Goal: Task Accomplishment & Management: Manage account settings

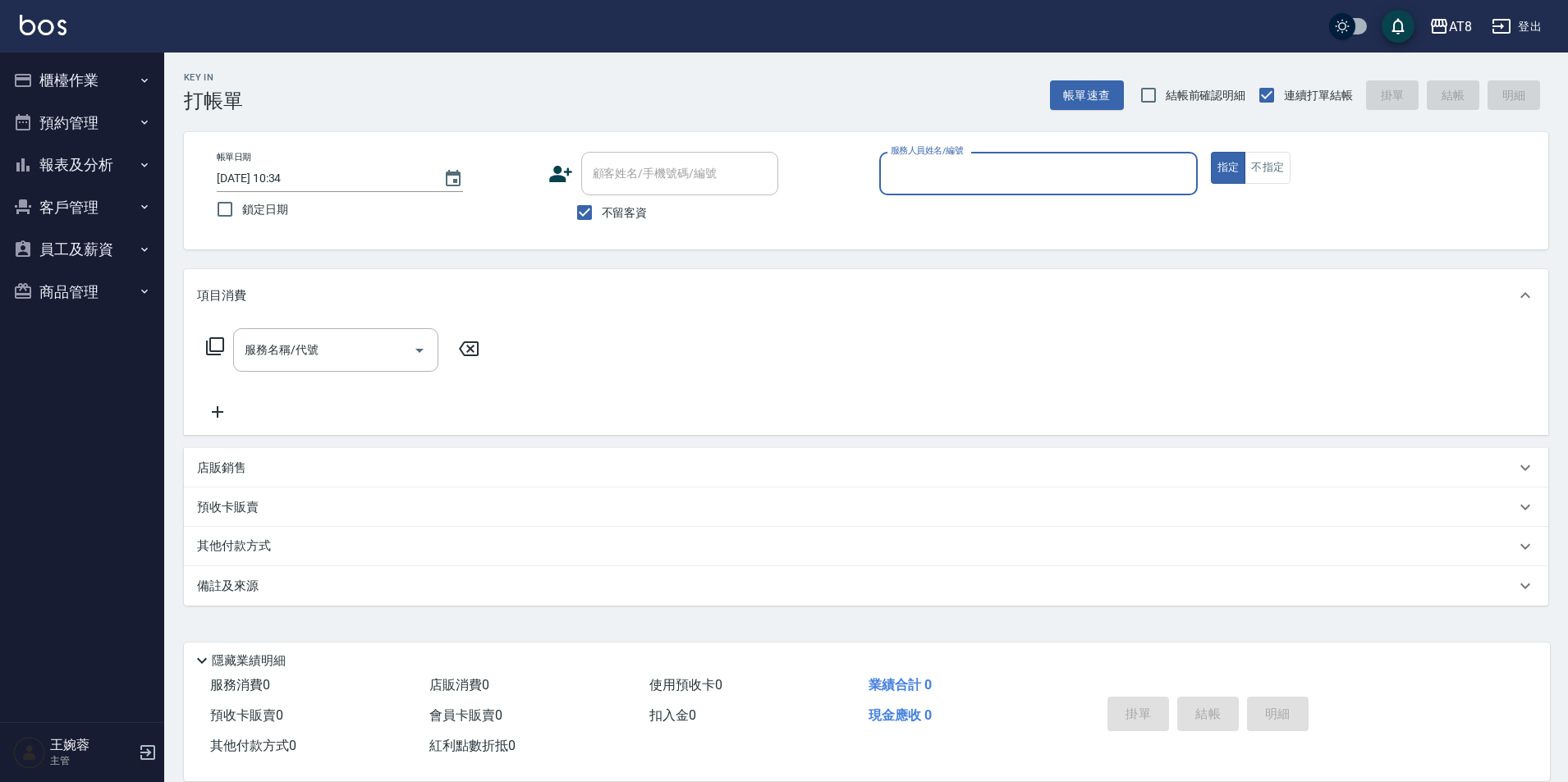
click at [104, 79] on button "櫃檯作業" at bounding box center [82, 80] width 151 height 43
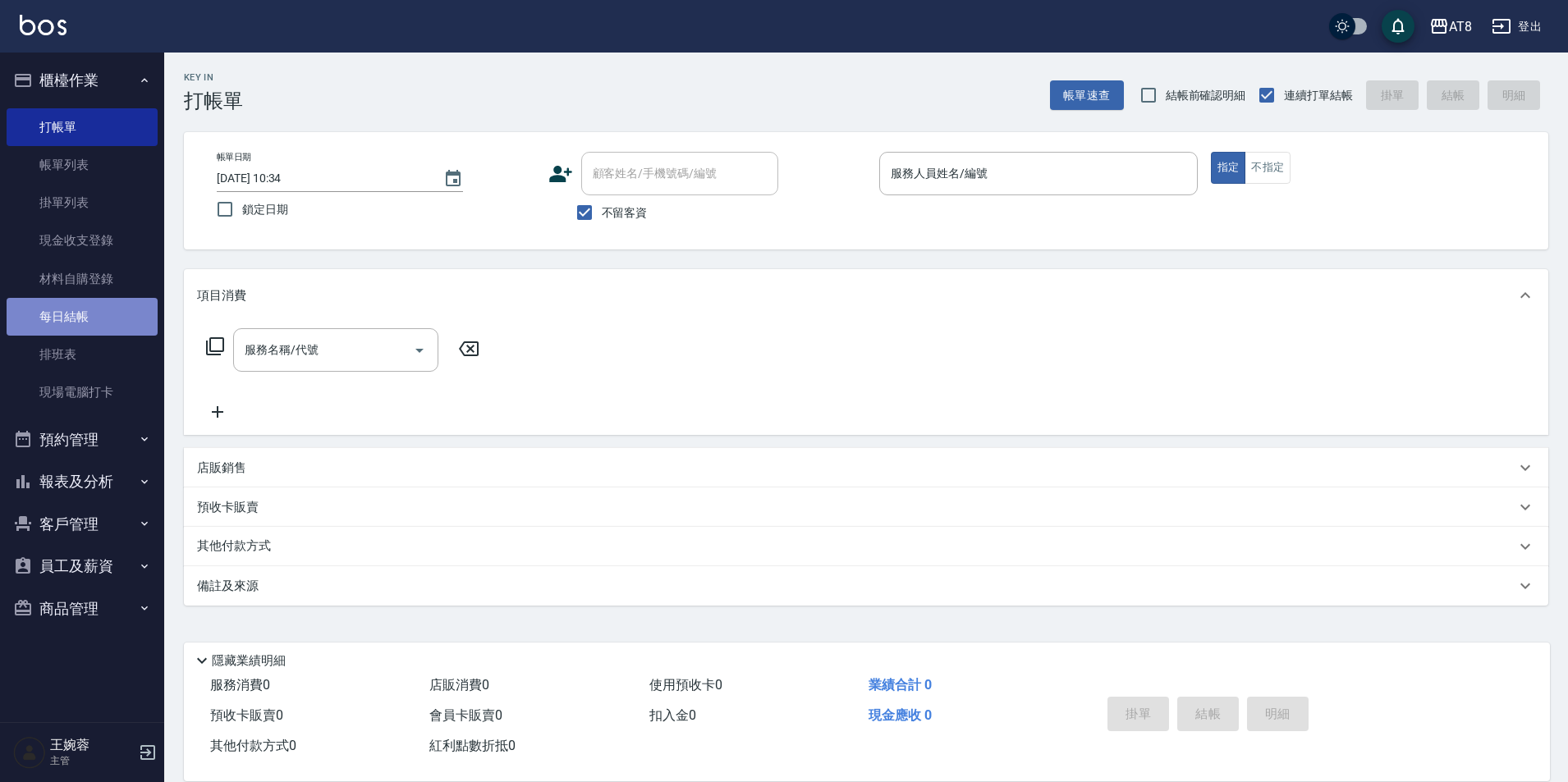
click at [78, 316] on link "每日結帳" at bounding box center [82, 316] width 151 height 38
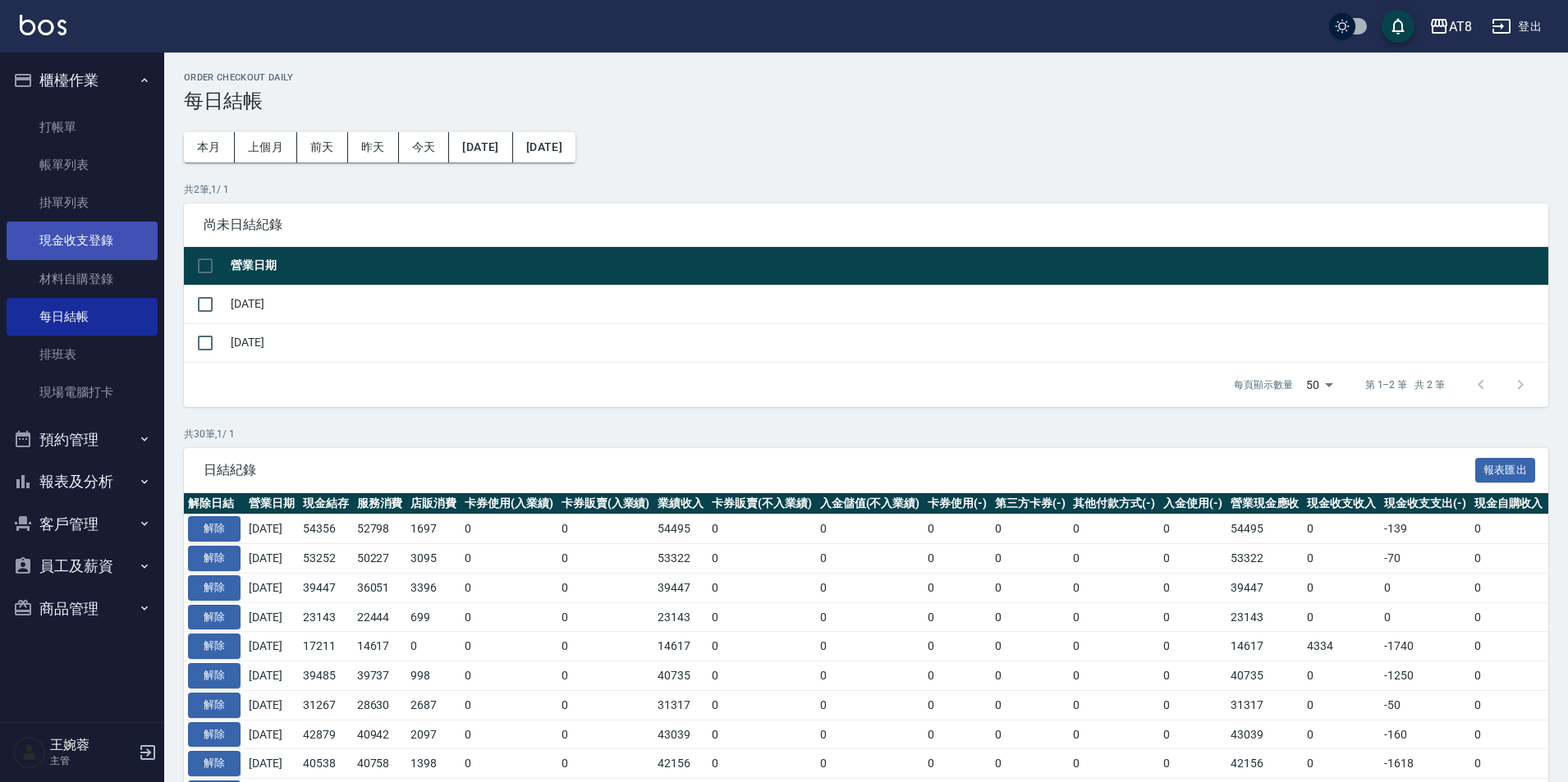
click at [73, 244] on link "現金收支登錄" at bounding box center [82, 240] width 151 height 38
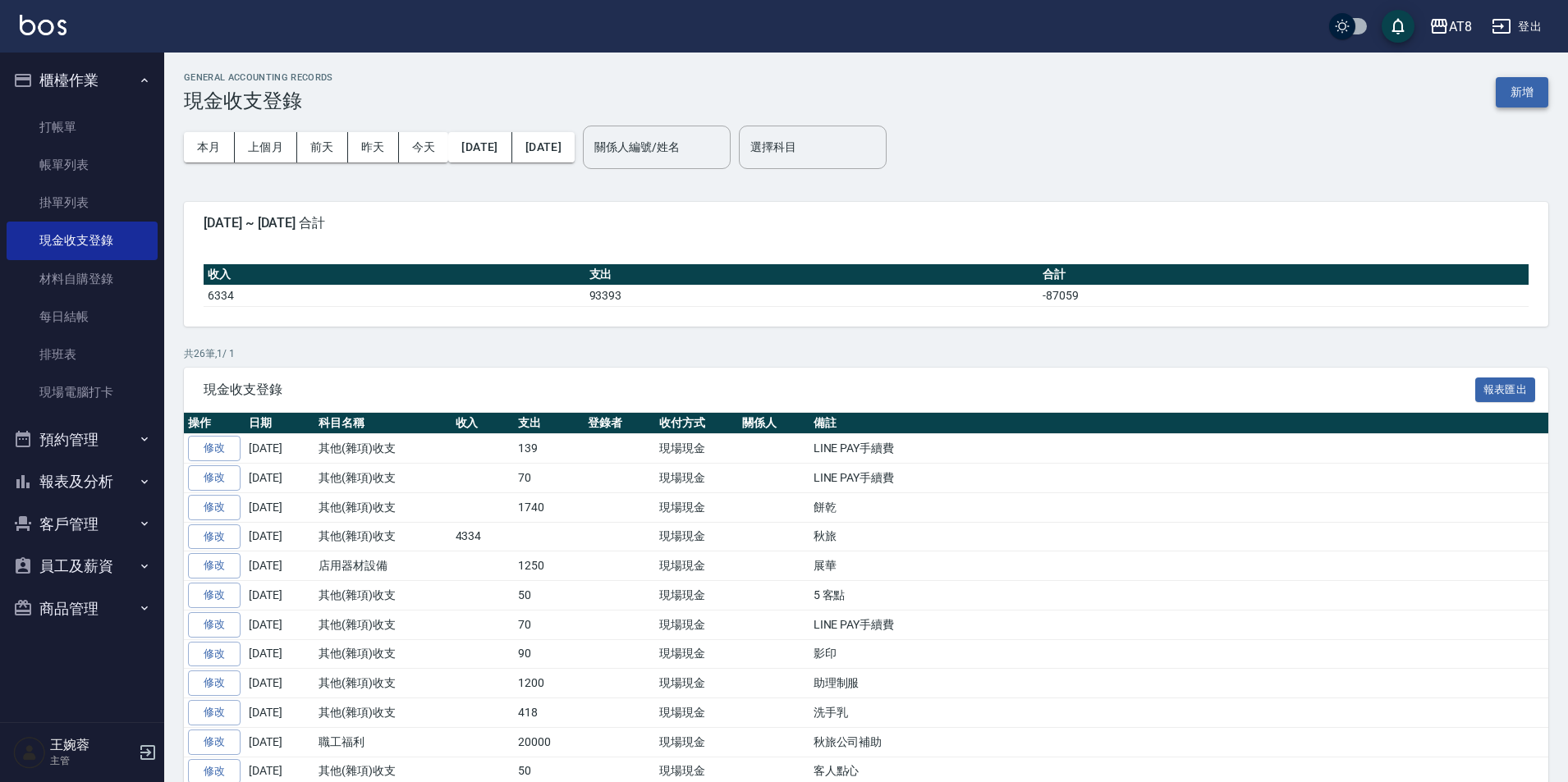
click at [1515, 93] on button "新增" at bounding box center [1522, 92] width 52 height 31
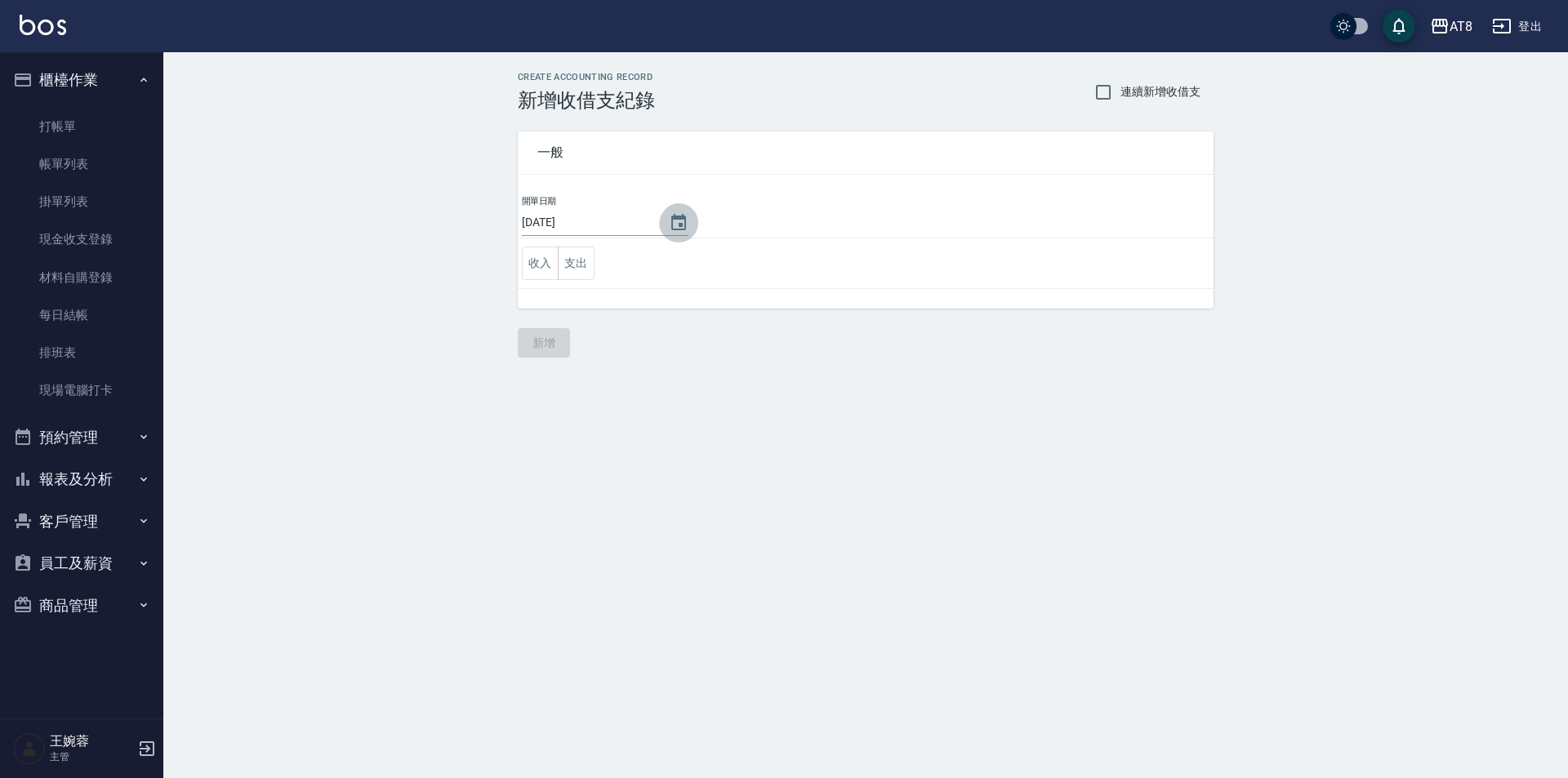
click at [679, 227] on icon "Choose date, selected date is 2025-08-26" at bounding box center [678, 222] width 15 height 17
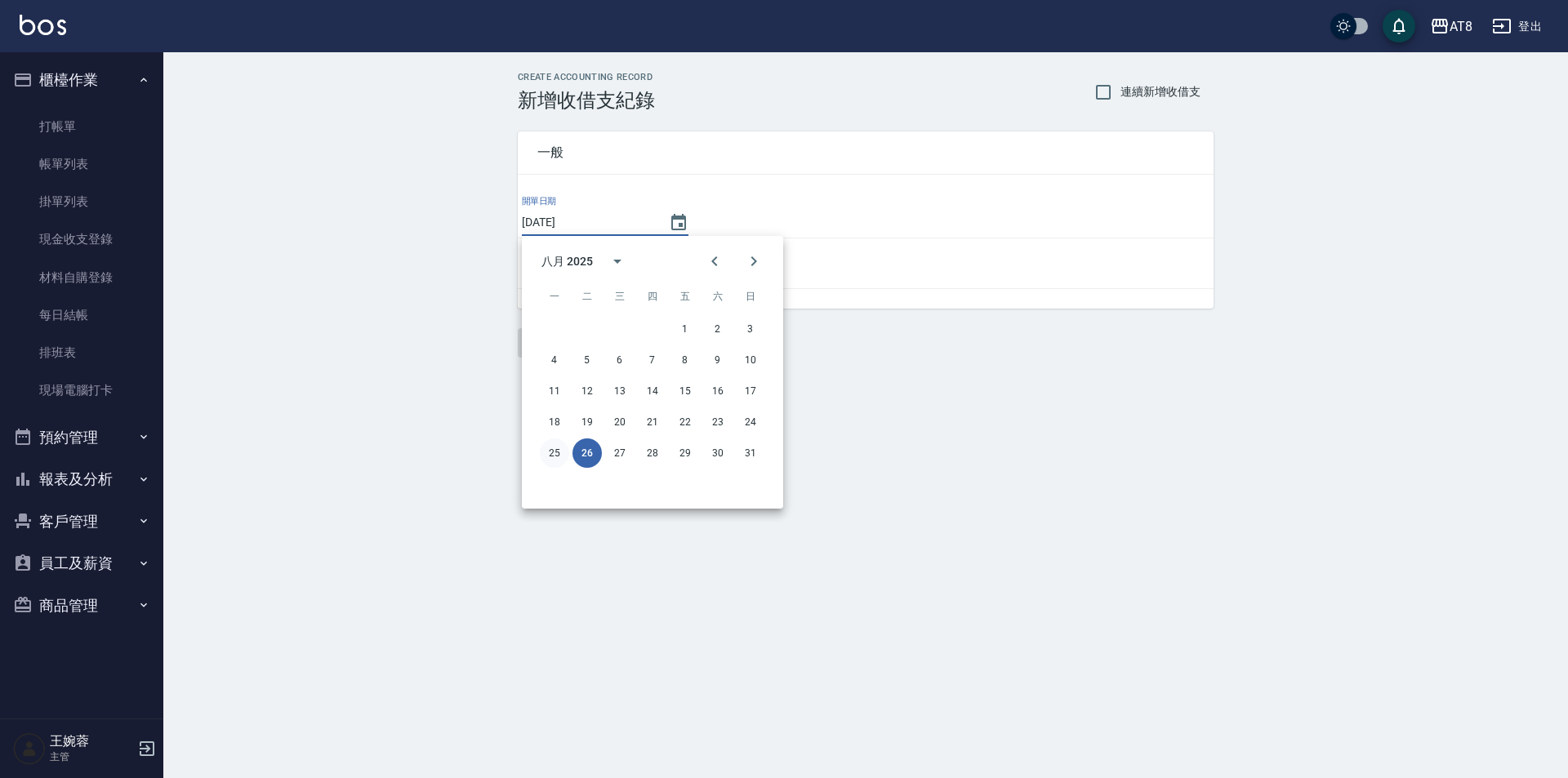
click at [547, 450] on button "25" at bounding box center [555, 453] width 30 height 30
type input "[DATE]"
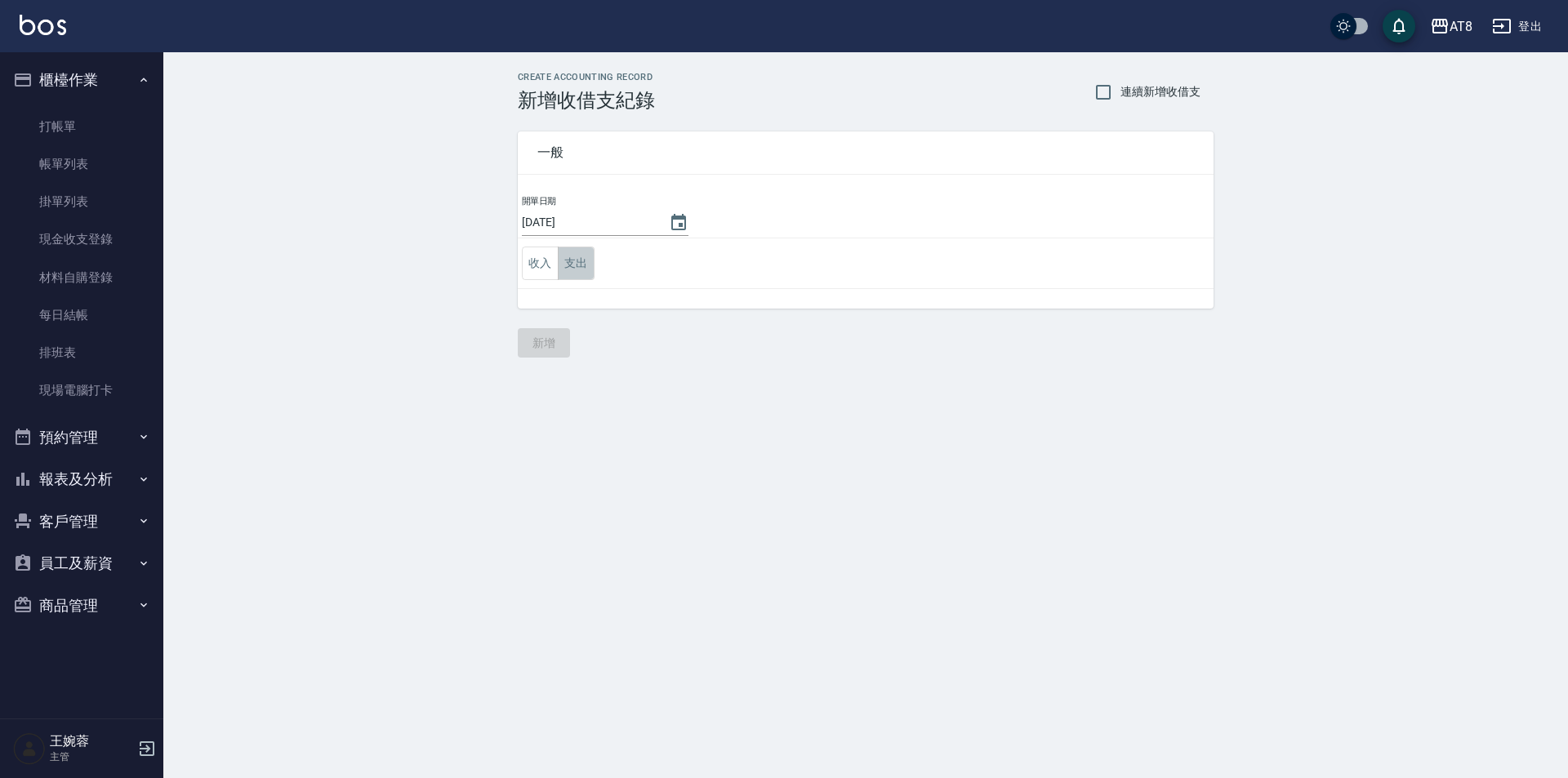
click at [572, 263] on button "支出" at bounding box center [576, 263] width 37 height 33
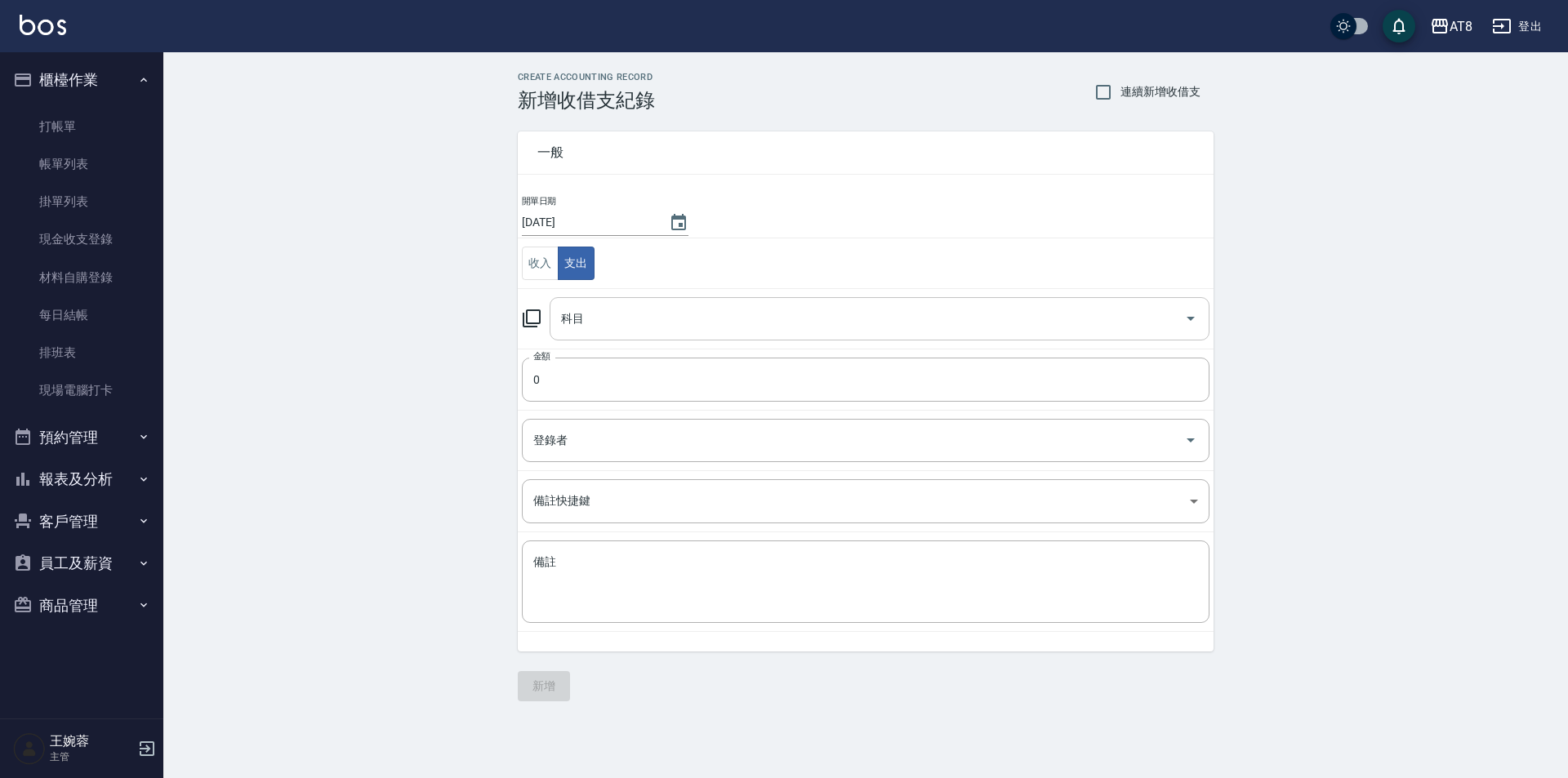
click at [599, 303] on div "科目" at bounding box center [879, 319] width 660 height 43
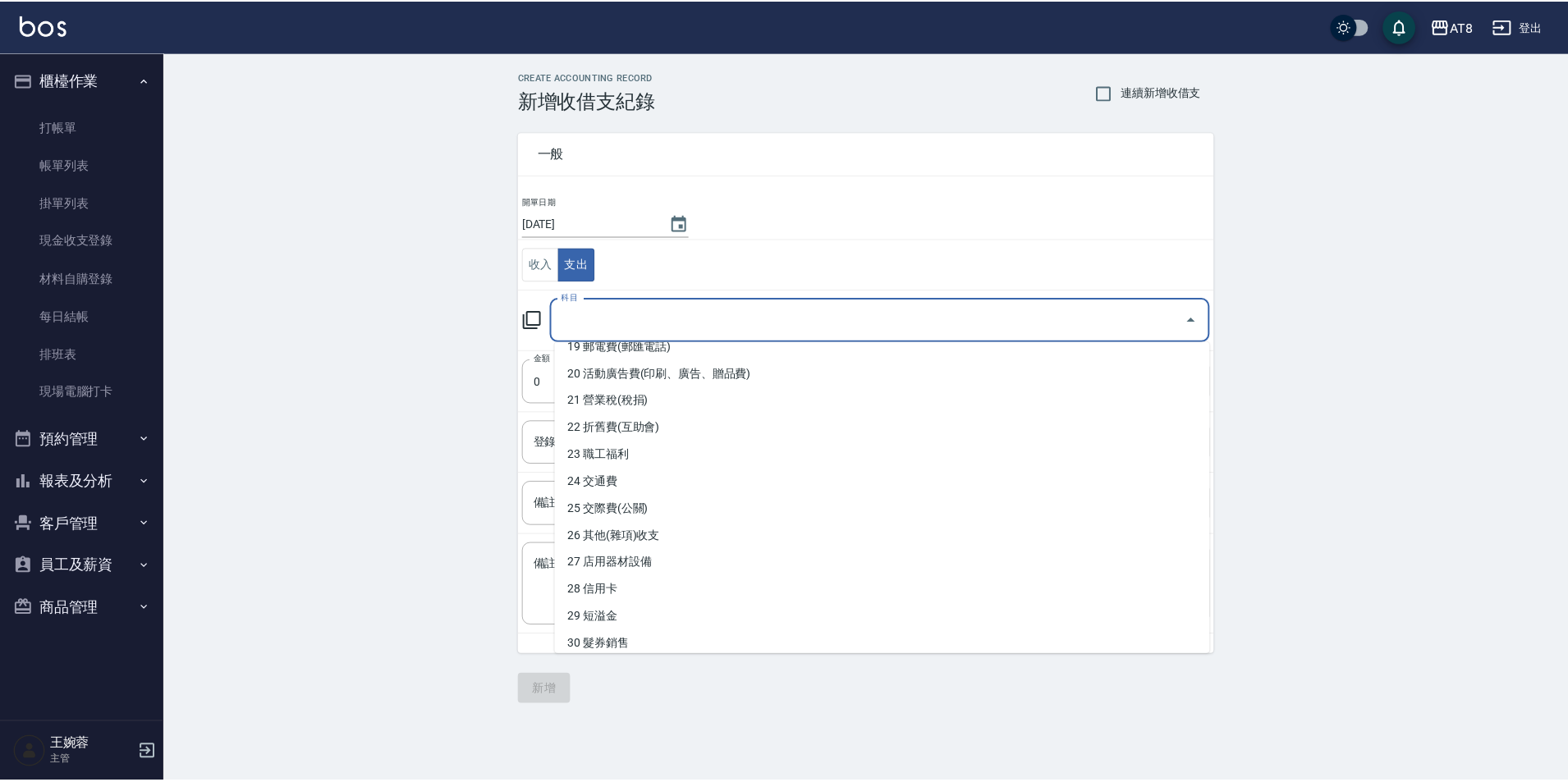
scroll to position [533, 0]
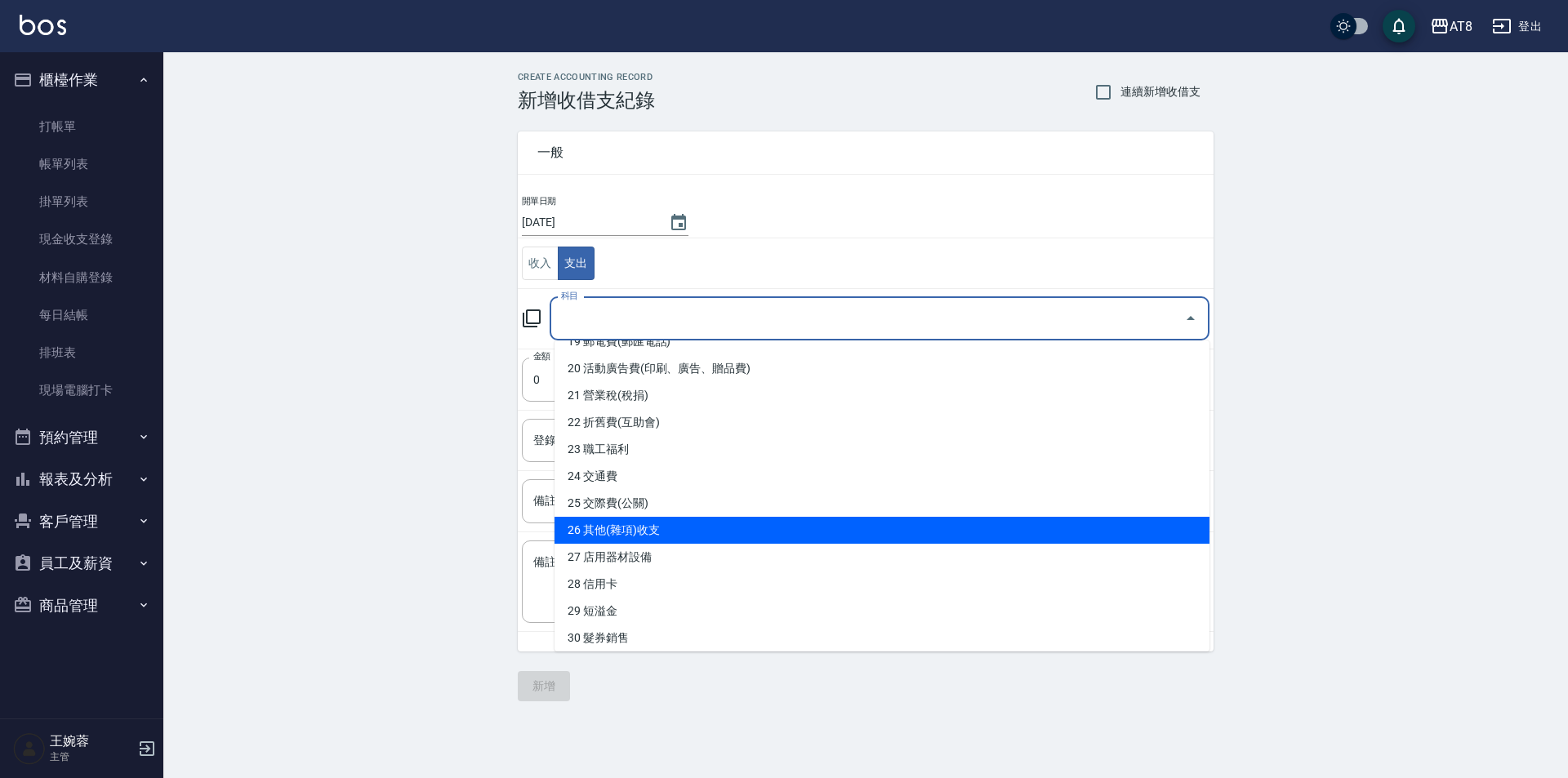
click at [1188, 535] on li "26 其他(雜項)收支" at bounding box center [882, 529] width 655 height 27
type input "26 其他(雜項)收支"
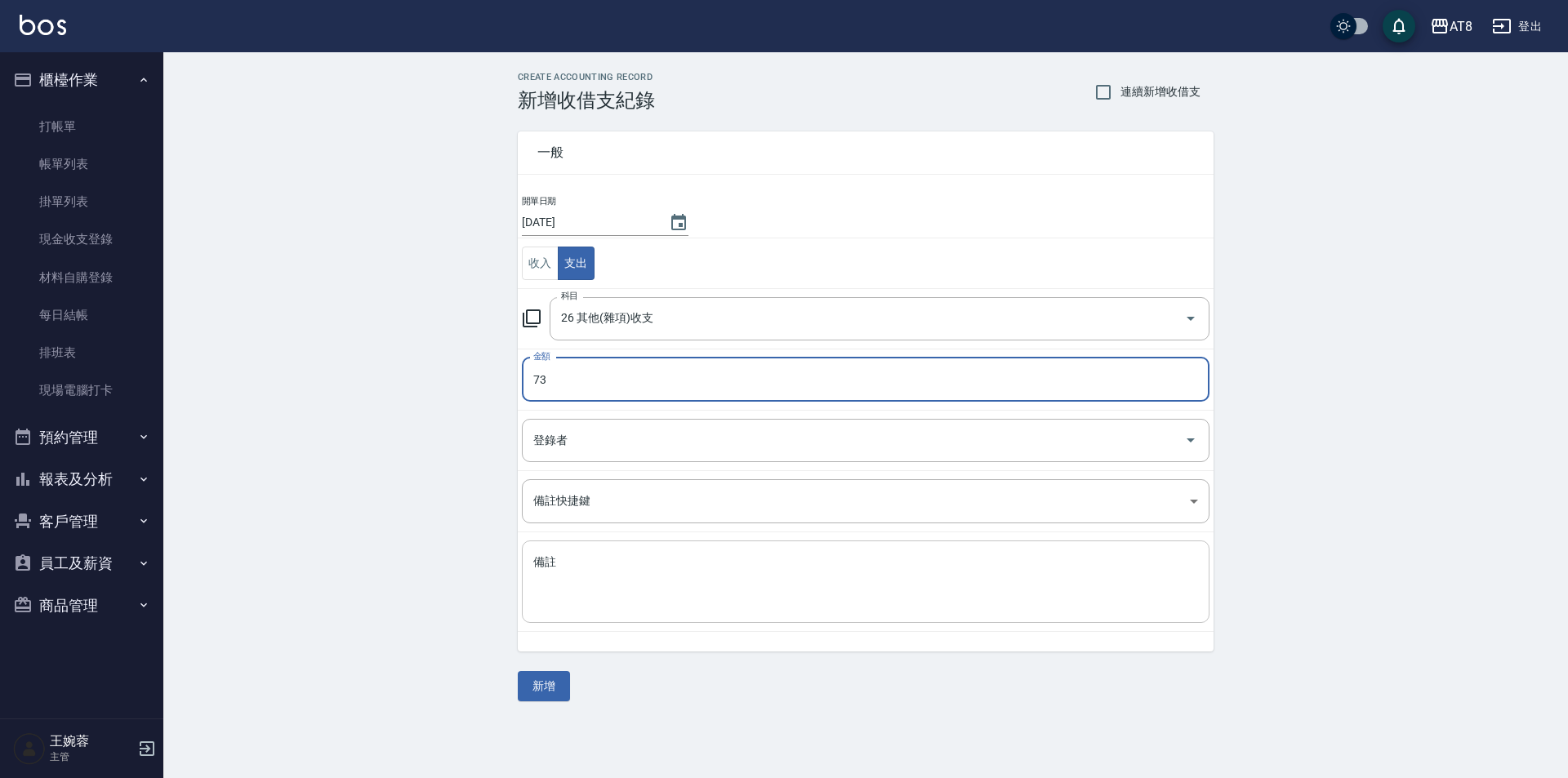
type input "73"
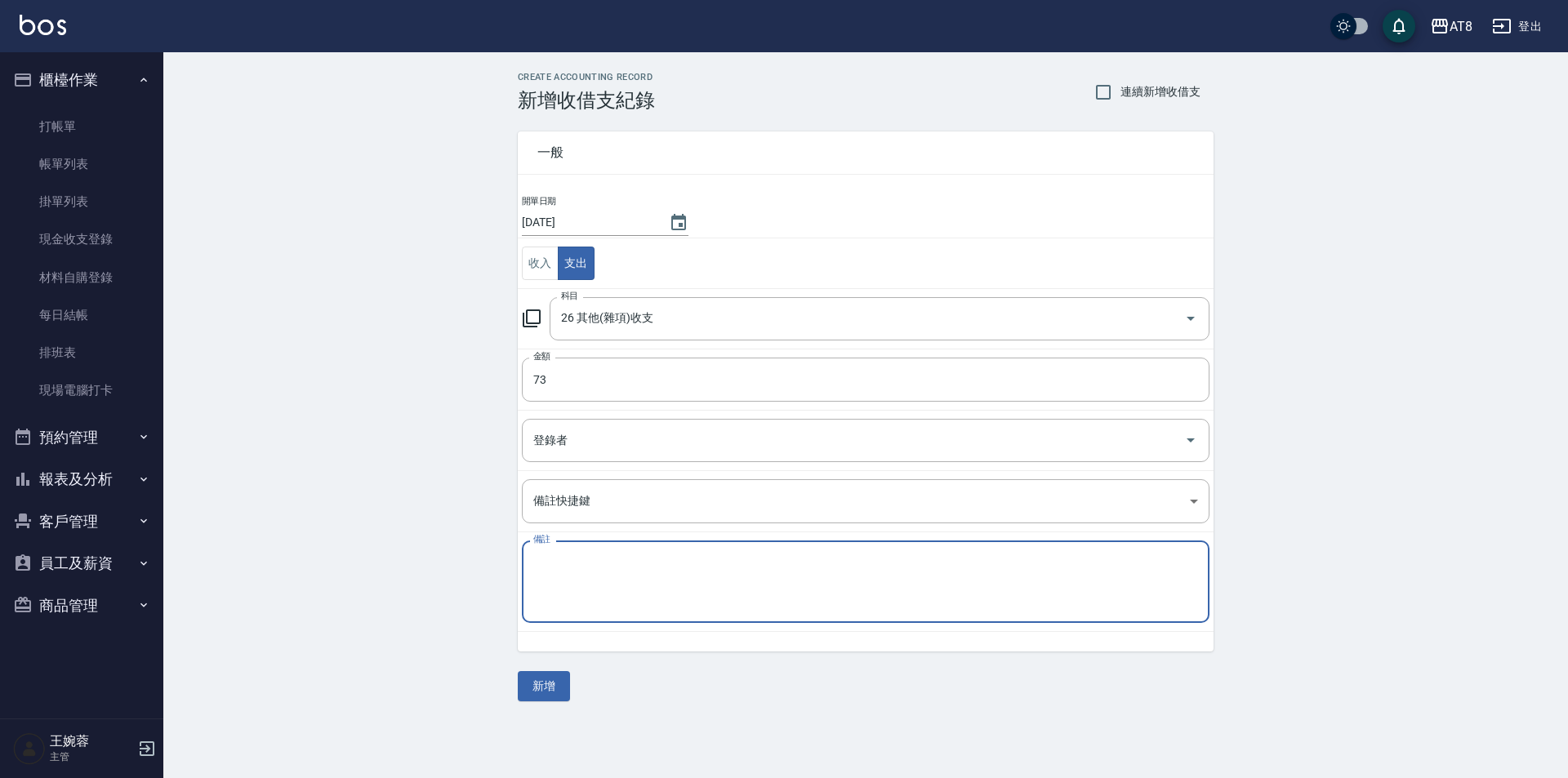
click at [882, 590] on textarea "備註" at bounding box center [865, 582] width 664 height 56
type textarea "LINE PAY手續費"
click at [540, 689] on button "新增" at bounding box center [544, 686] width 52 height 30
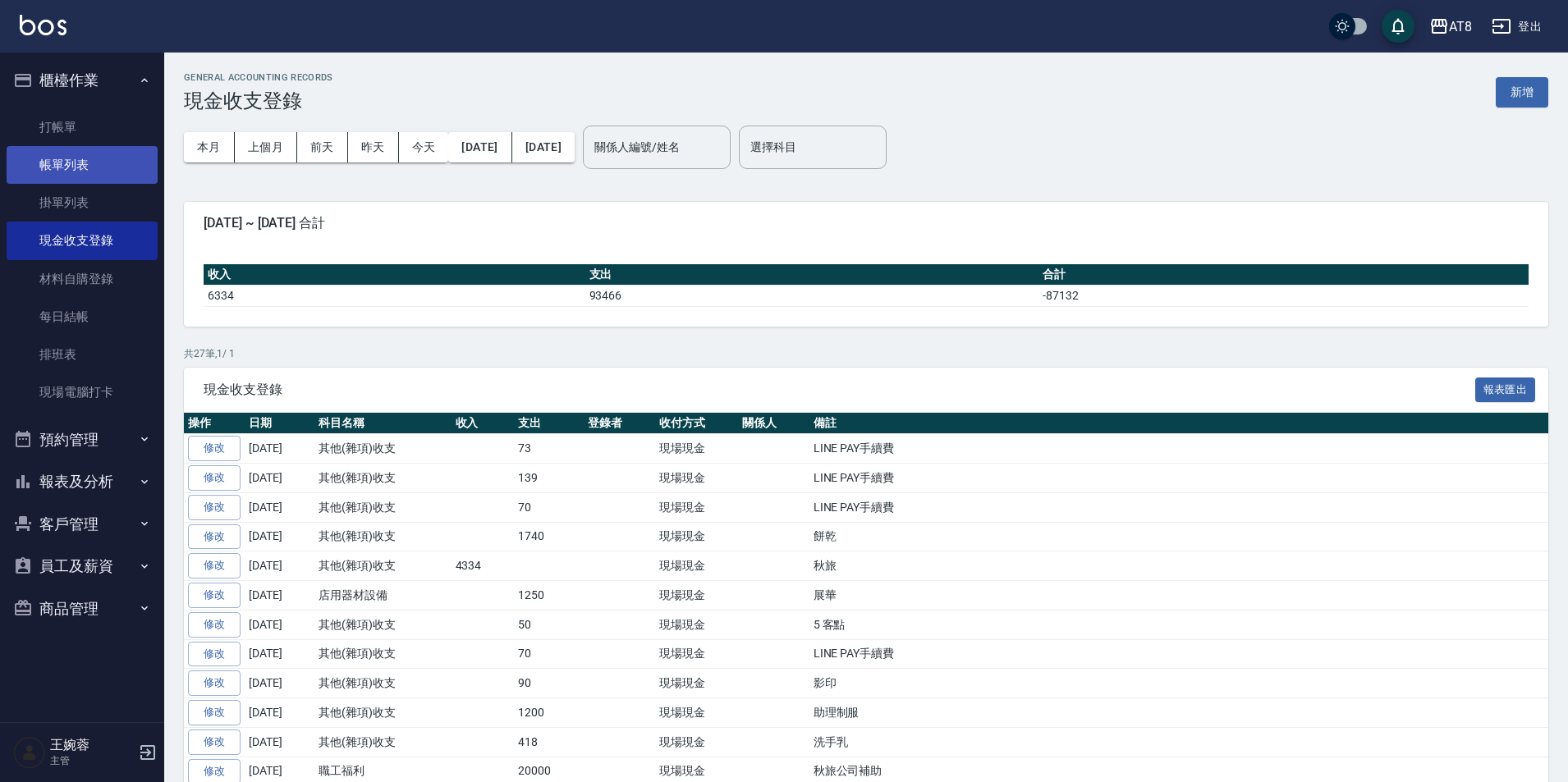
click at [92, 156] on link "帳單列表" at bounding box center [82, 164] width 151 height 38
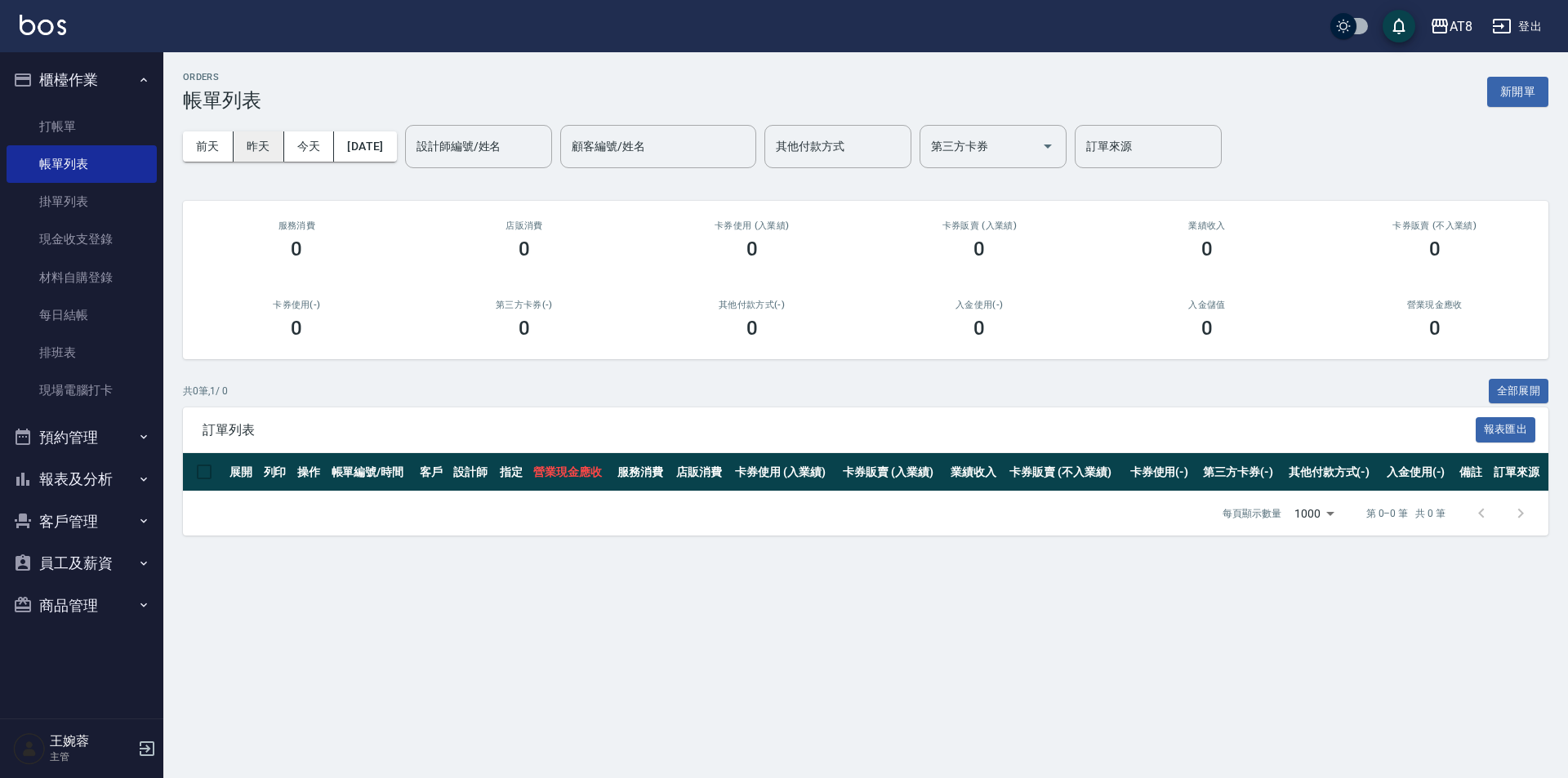
click at [258, 145] on button "昨天" at bounding box center [259, 146] width 50 height 30
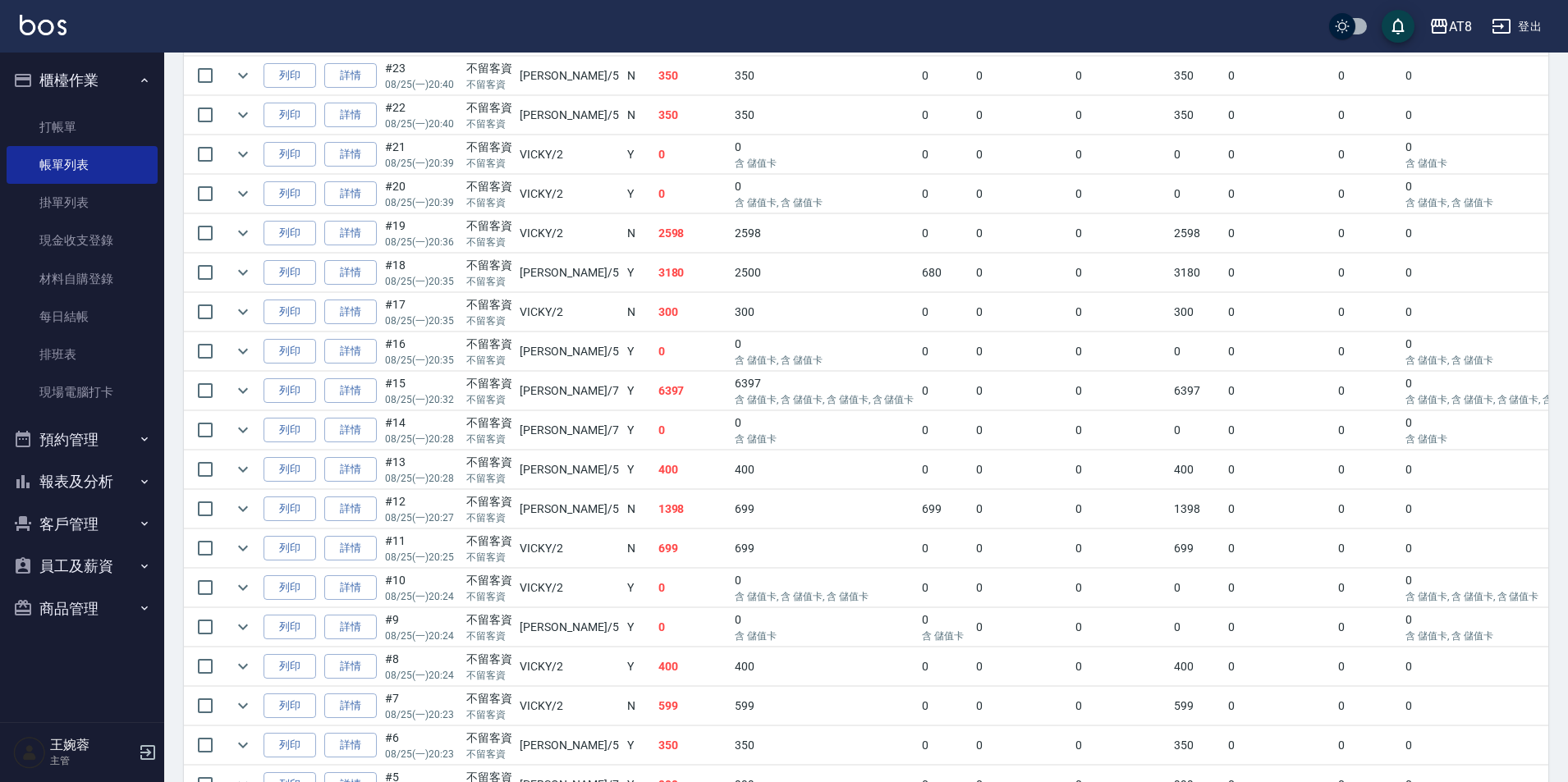
scroll to position [756, 0]
click at [364, 598] on link "詳情" at bounding box center [350, 584] width 52 height 25
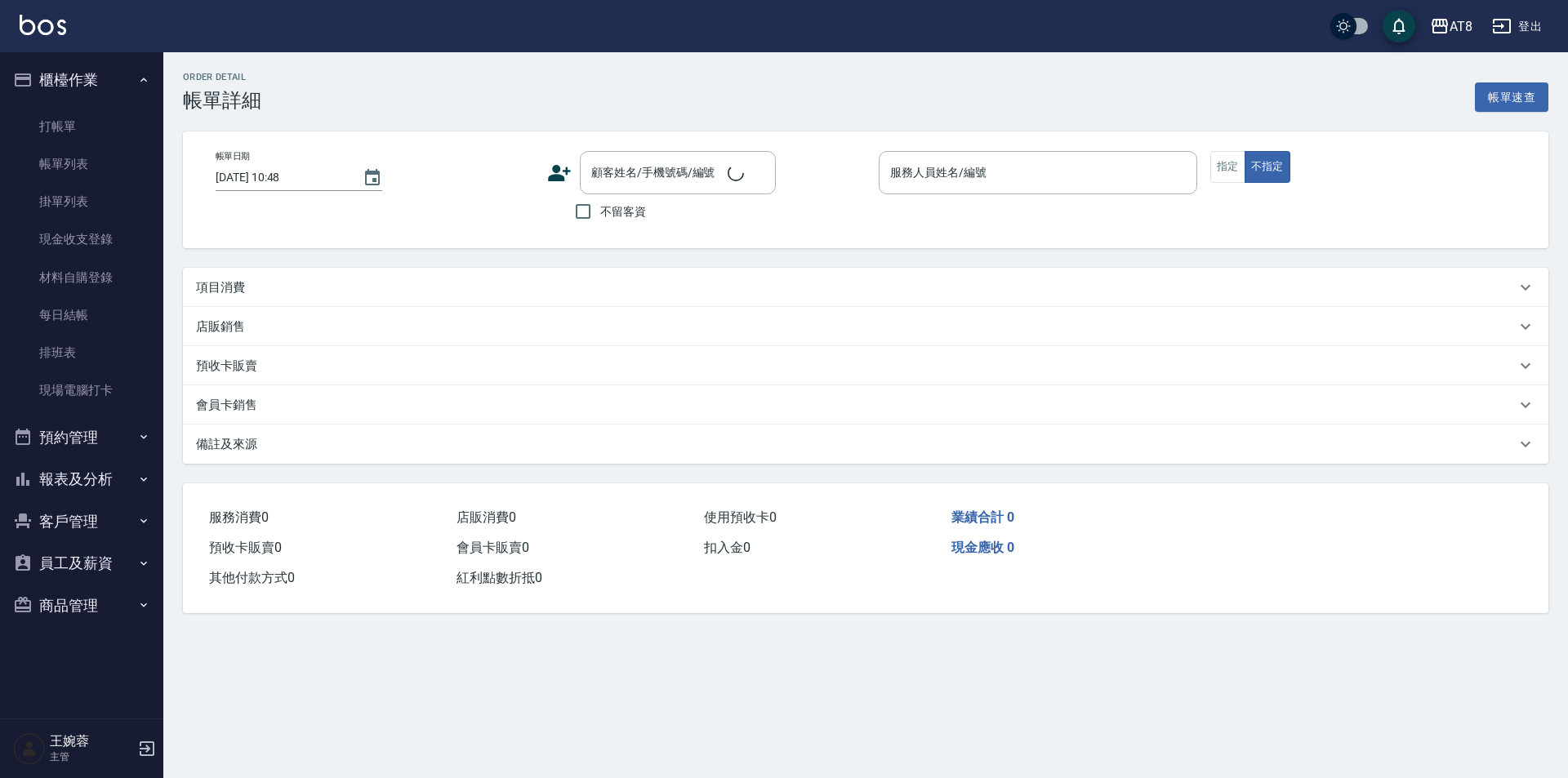
type input "[DATE] 20:24"
checkbox input "true"
type input "[PERSON_NAME]-2"
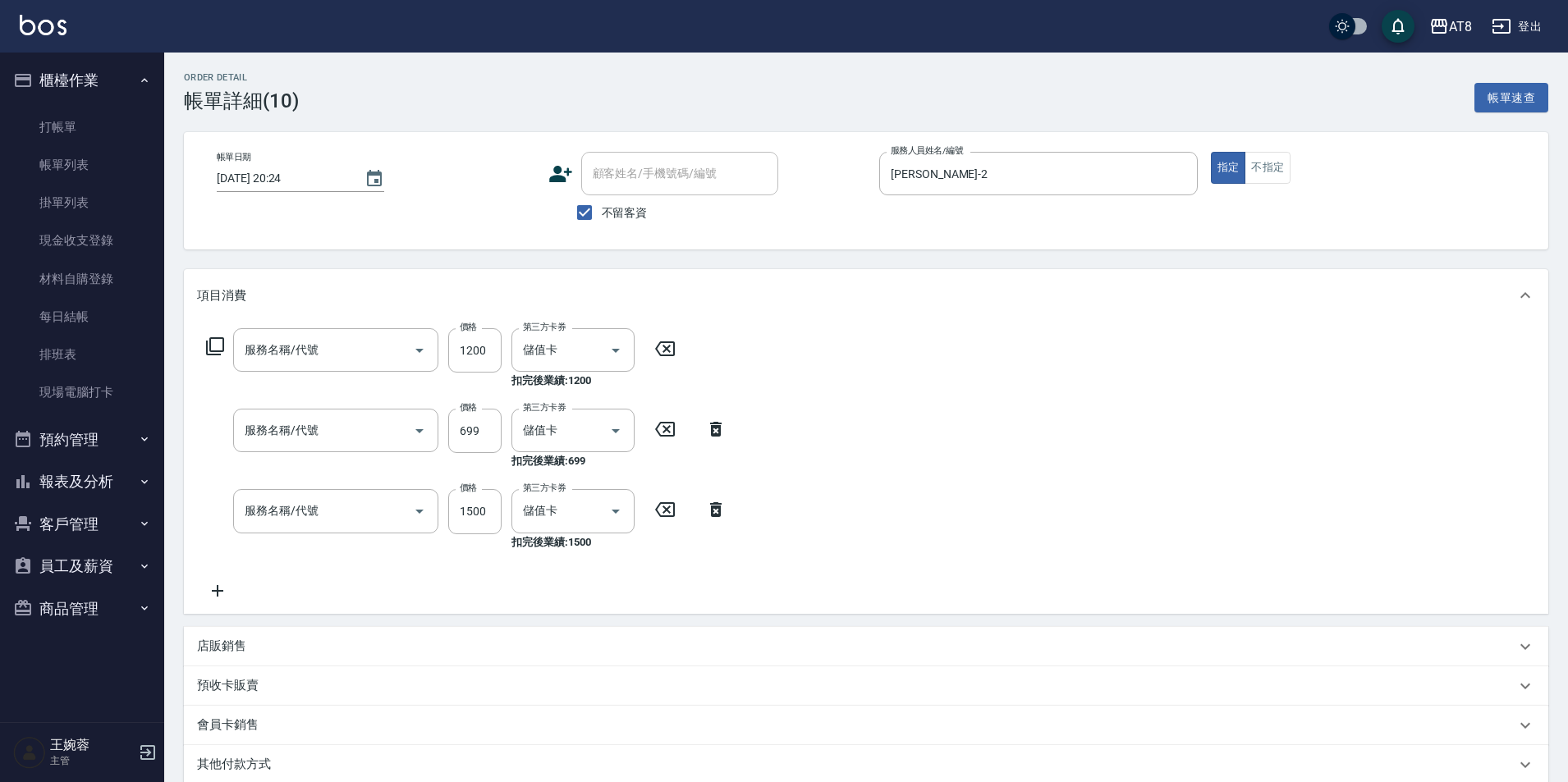
type input "入金護髮1200(501200)"
type input "入金SPA699(60699)"
type input "入金染髮1500(401500)"
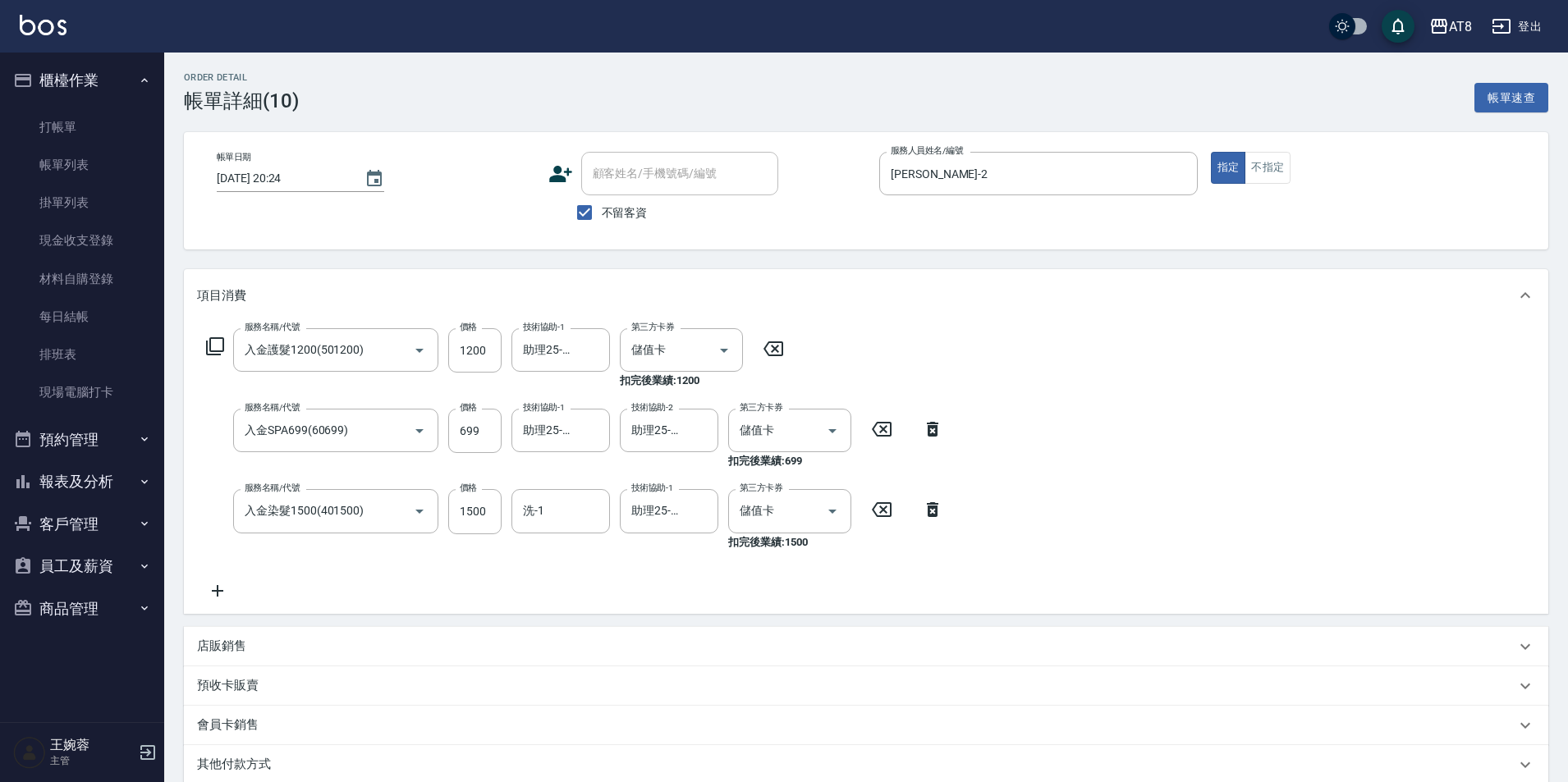
scroll to position [241, 0]
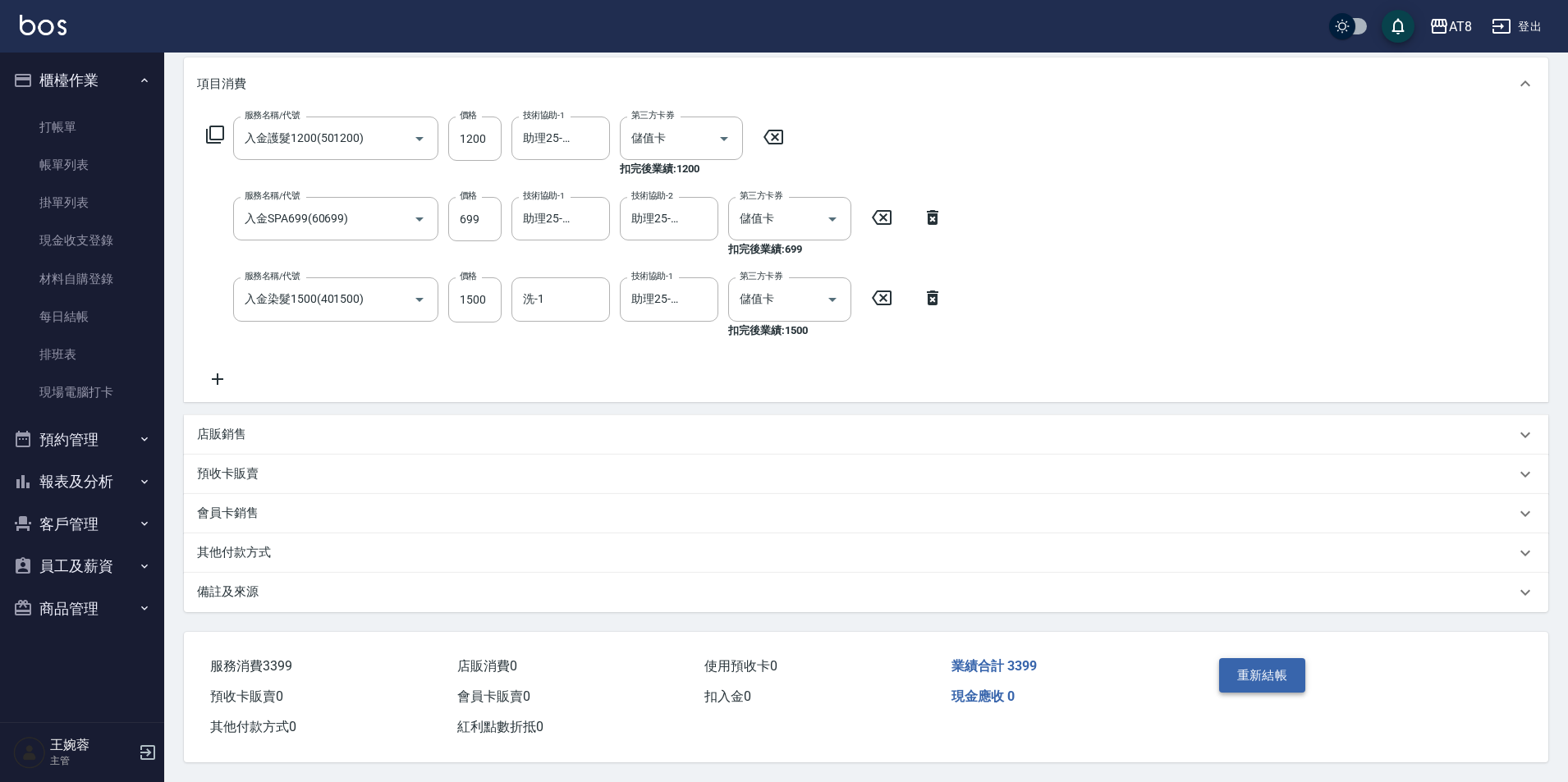
click at [1256, 670] on button "重新結帳" at bounding box center [1262, 675] width 87 height 34
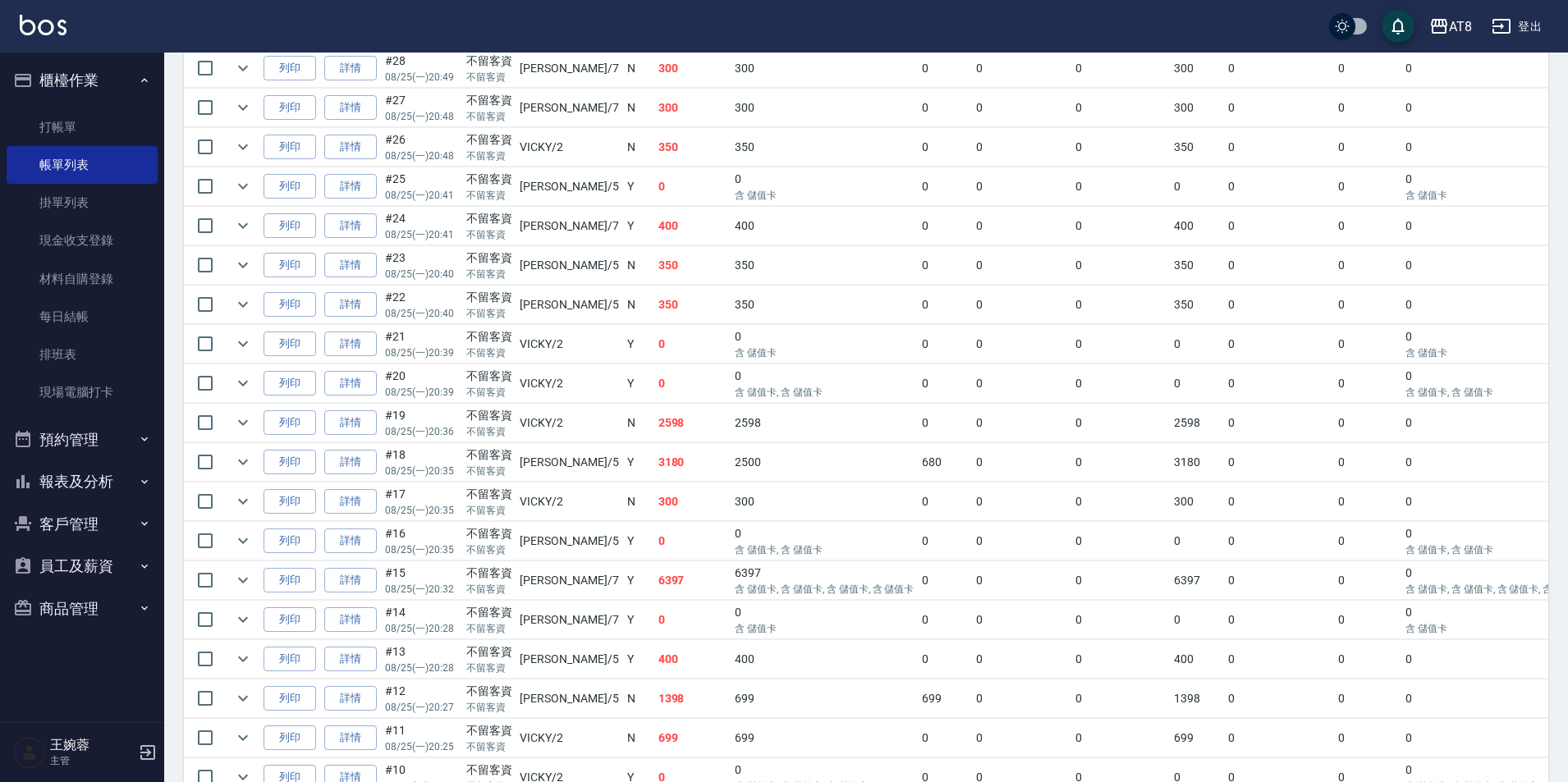
scroll to position [626, 0]
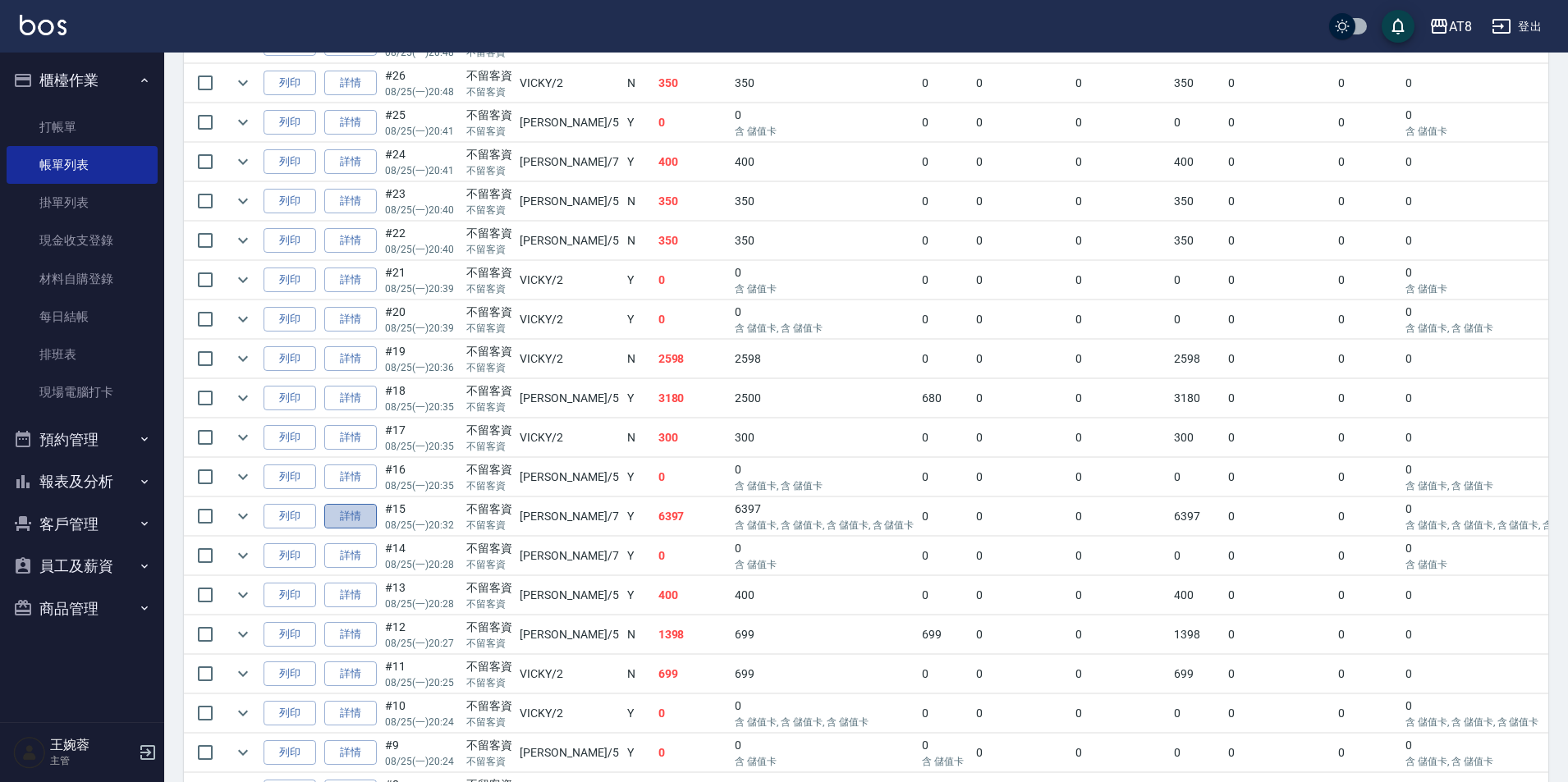
click at [366, 529] on link "詳情" at bounding box center [350, 516] width 52 height 25
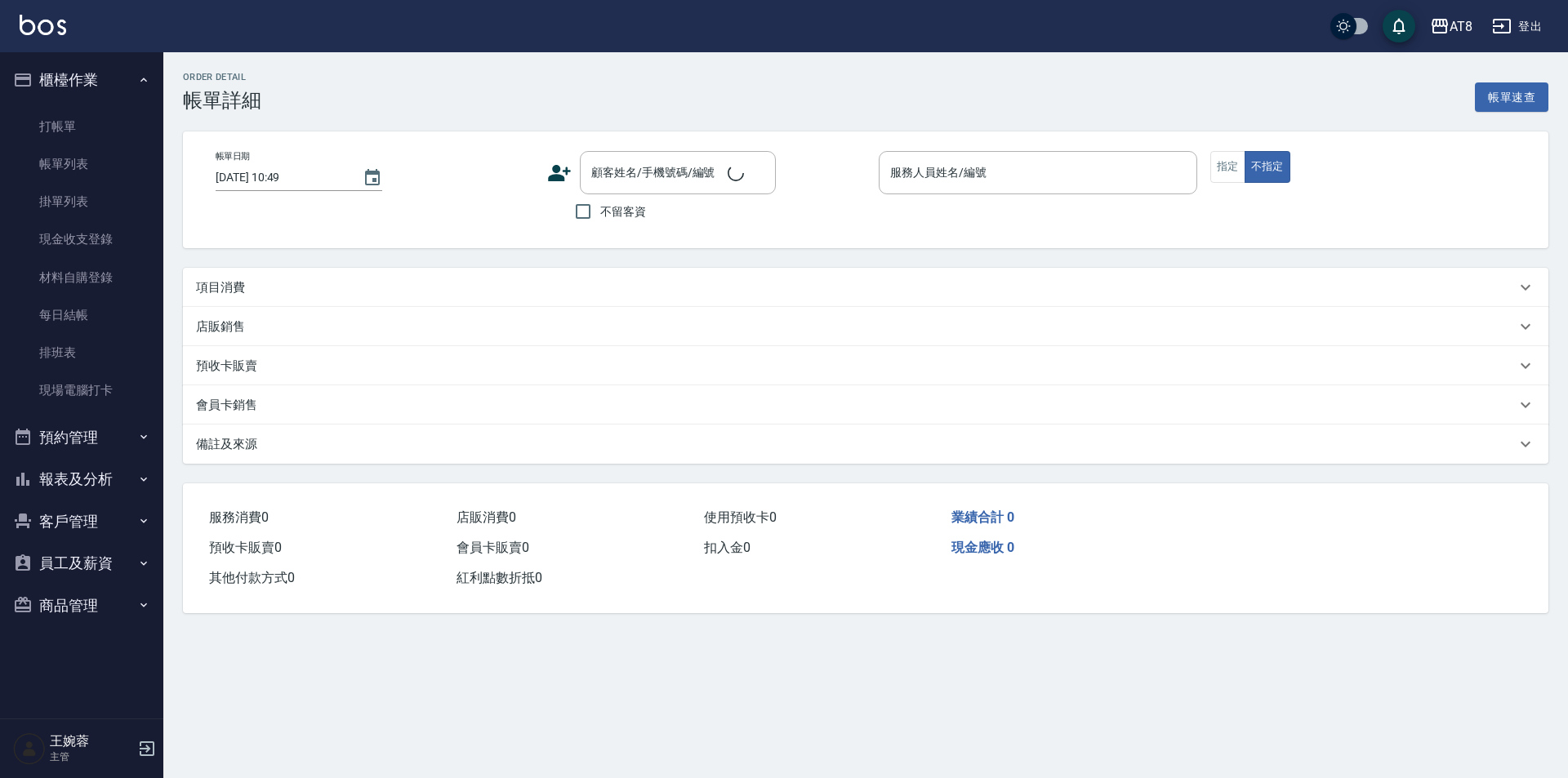
type input "[DATE] 20:32"
checkbox input "true"
type input "[PERSON_NAME]-7"
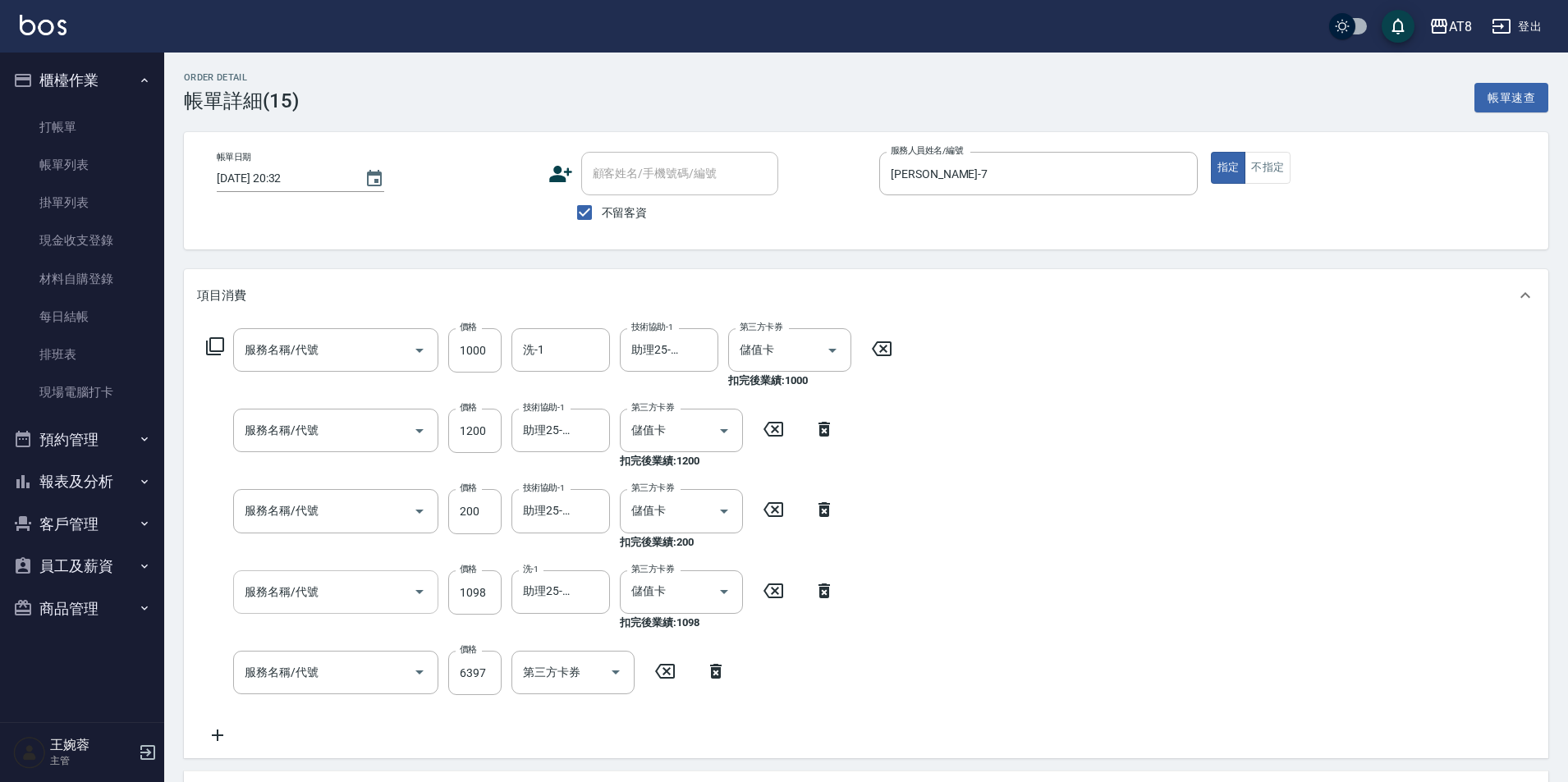
type input "入金染髮1000(401000)"
type input "入金護髮1200(501200)"
type input "頭皮隔離(51300)"
type input "水沁涼套餐(5699)"
type input "頂級豪華2(802)"
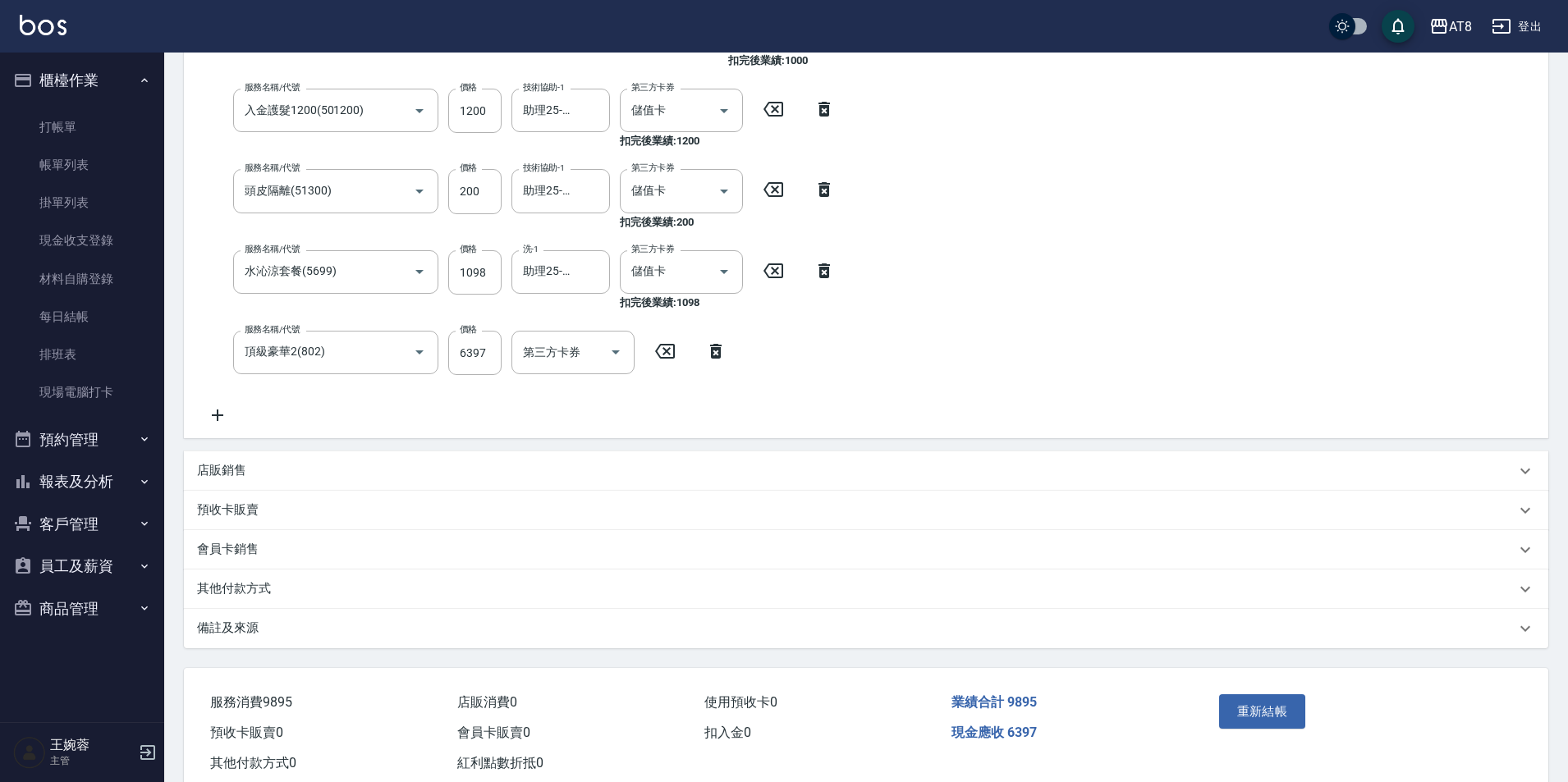
scroll to position [385, 0]
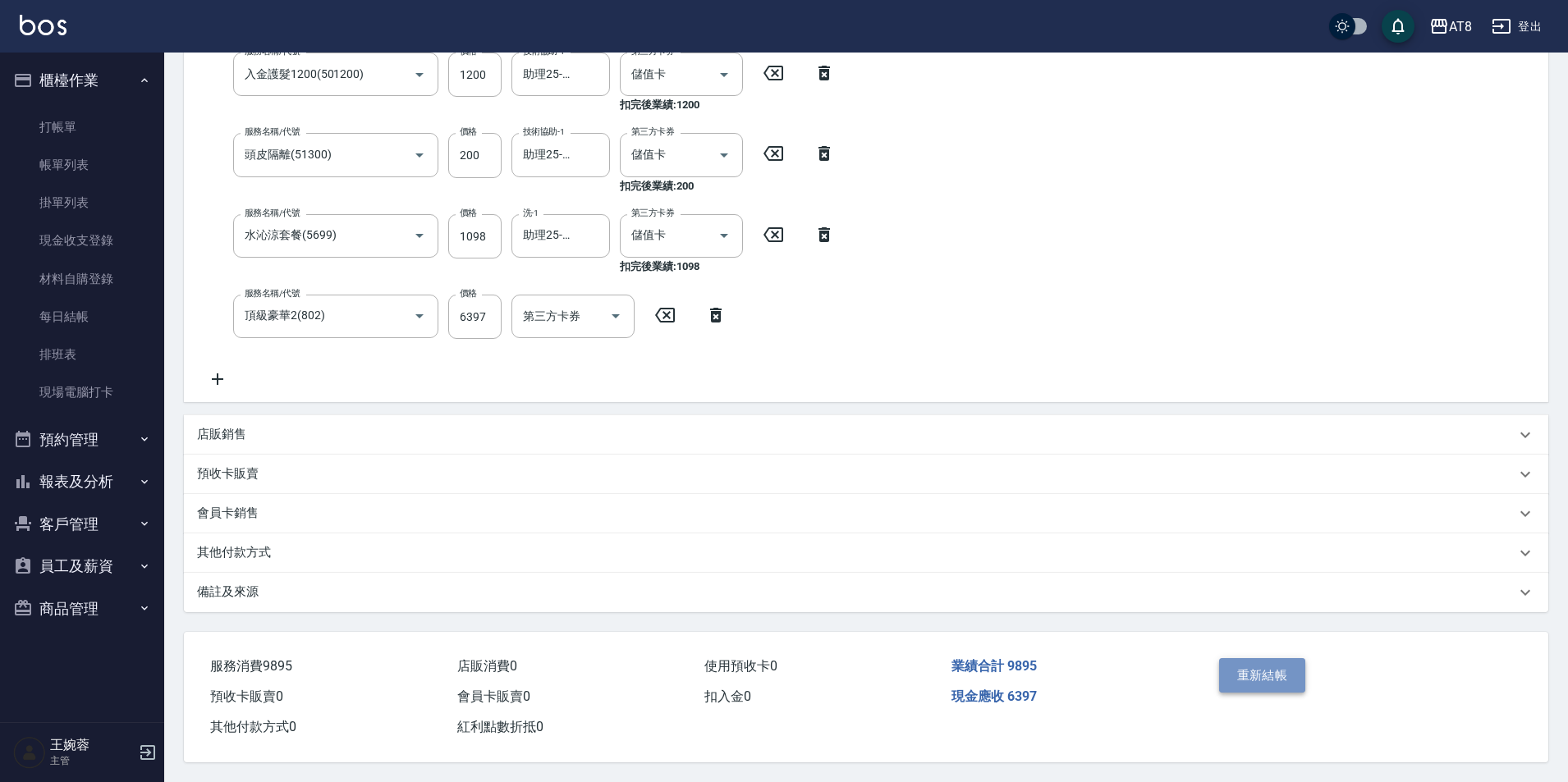
click at [1258, 672] on button "重新結帳" at bounding box center [1262, 675] width 87 height 34
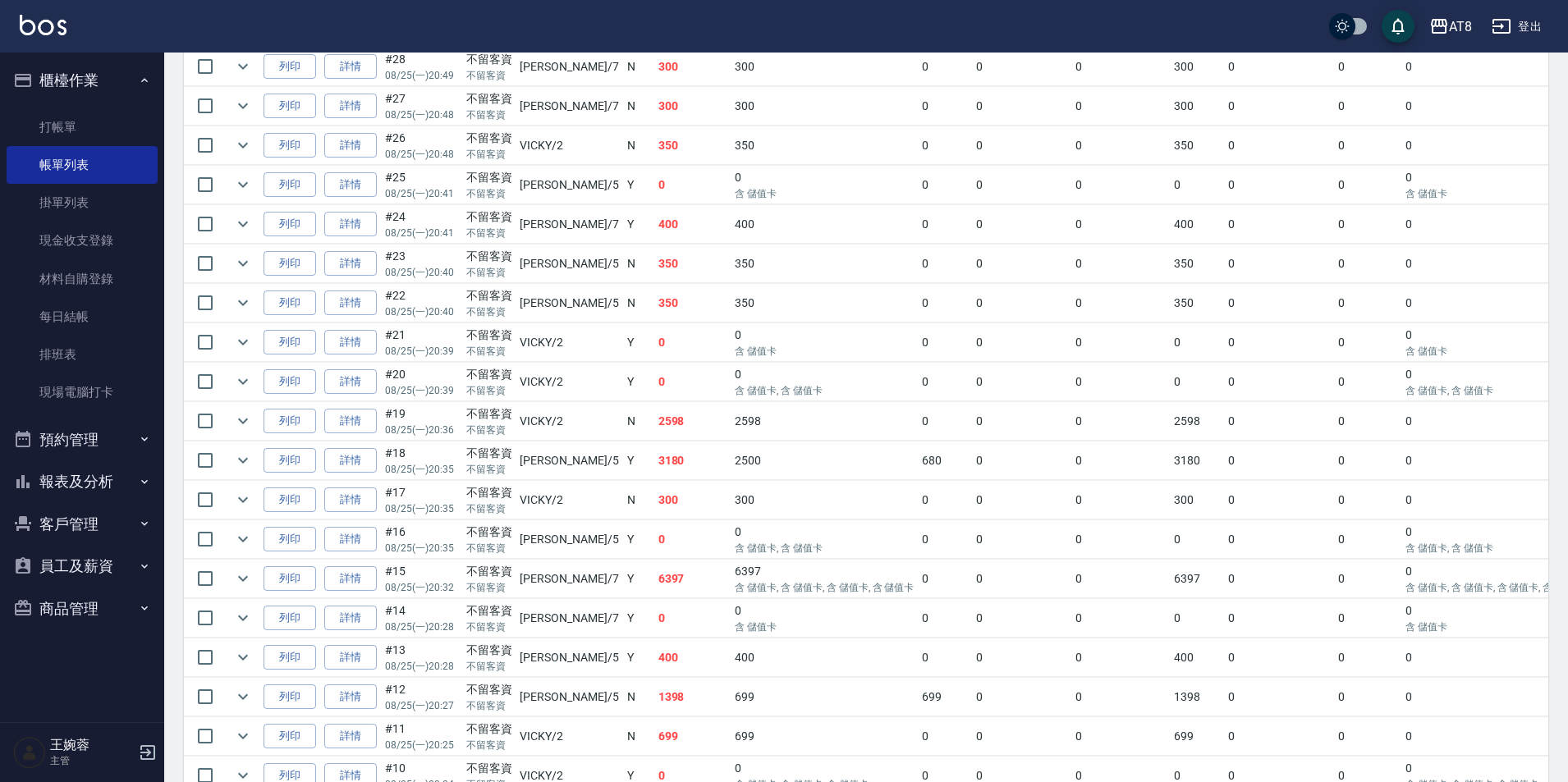
scroll to position [589, 0]
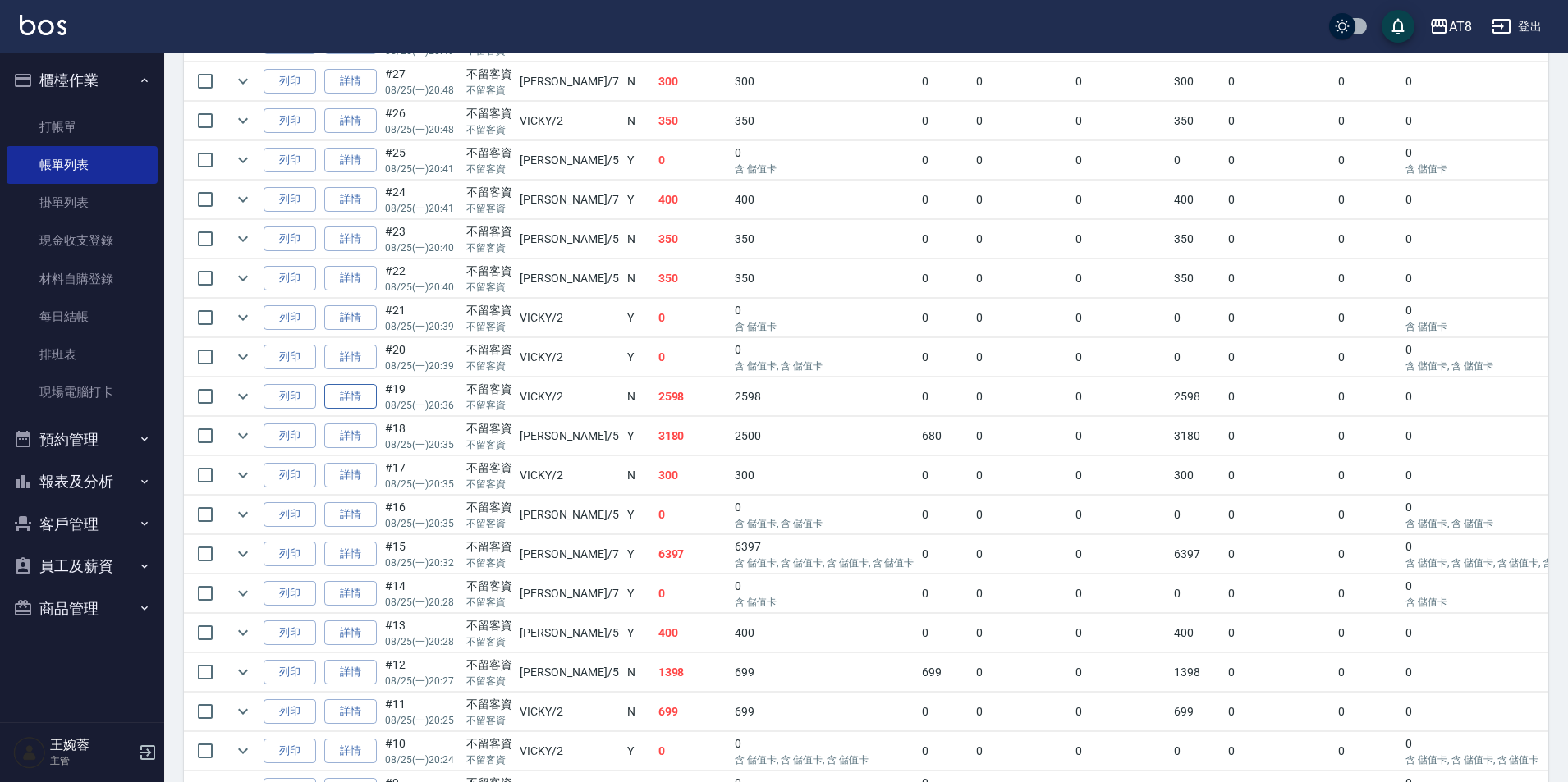
click at [369, 410] on link "詳情" at bounding box center [350, 396] width 52 height 25
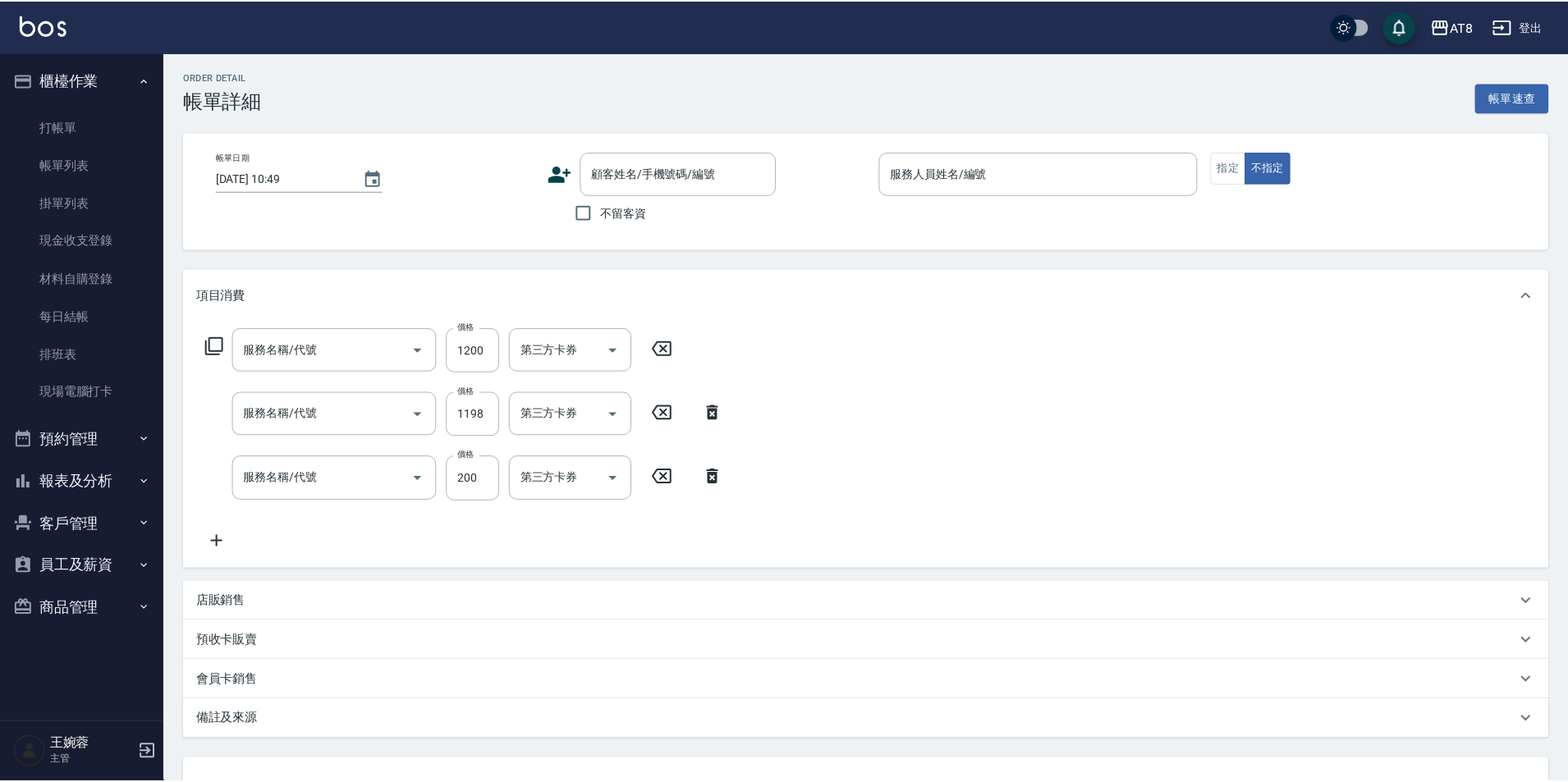
type input "[DATE] 20:36"
checkbox input "true"
type input "[PERSON_NAME]-2"
type input "入金染髮1100(401100)"
type input "水沁涼套餐(5699)"
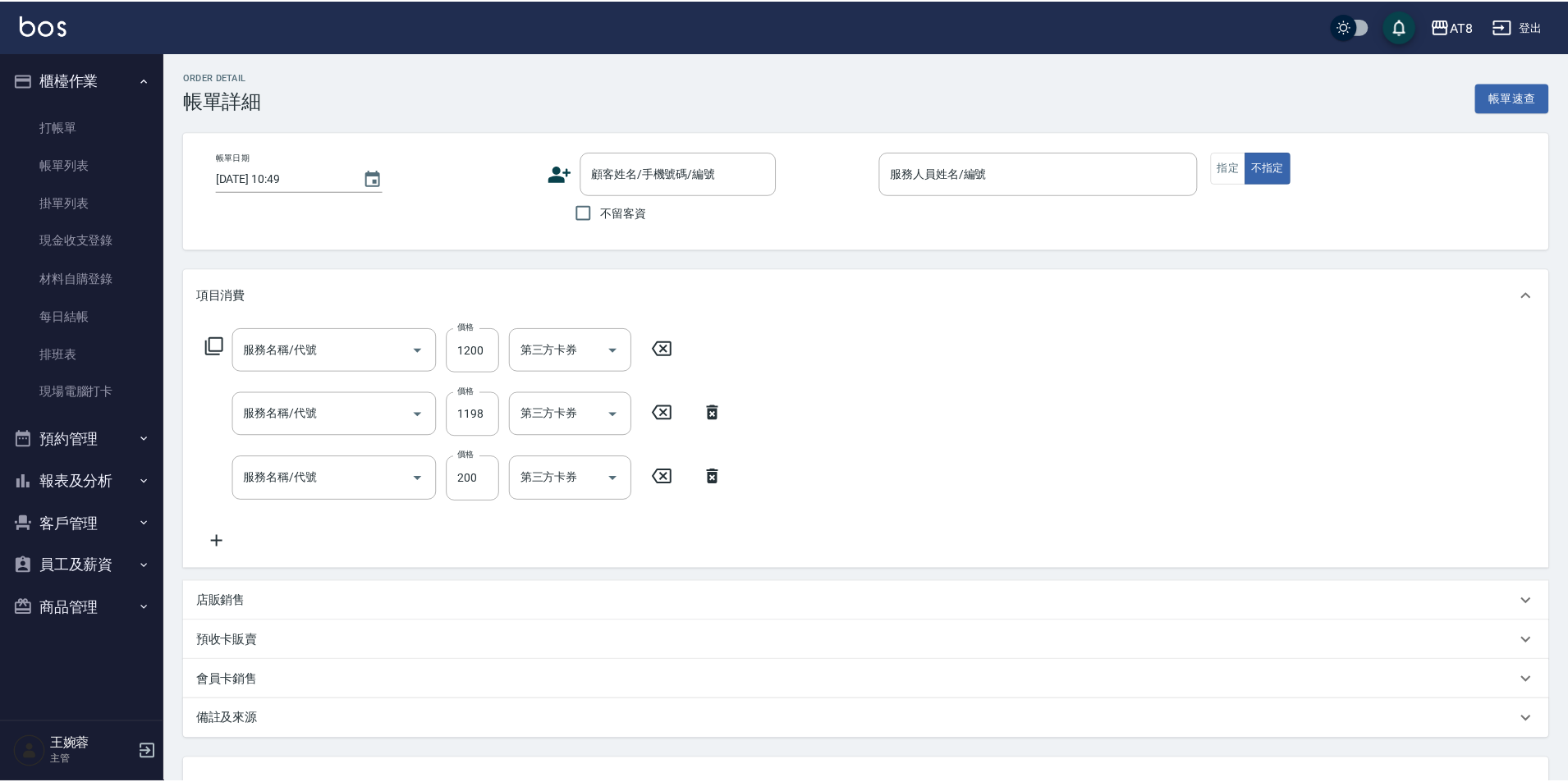
type input "頭皮隔離(51300)"
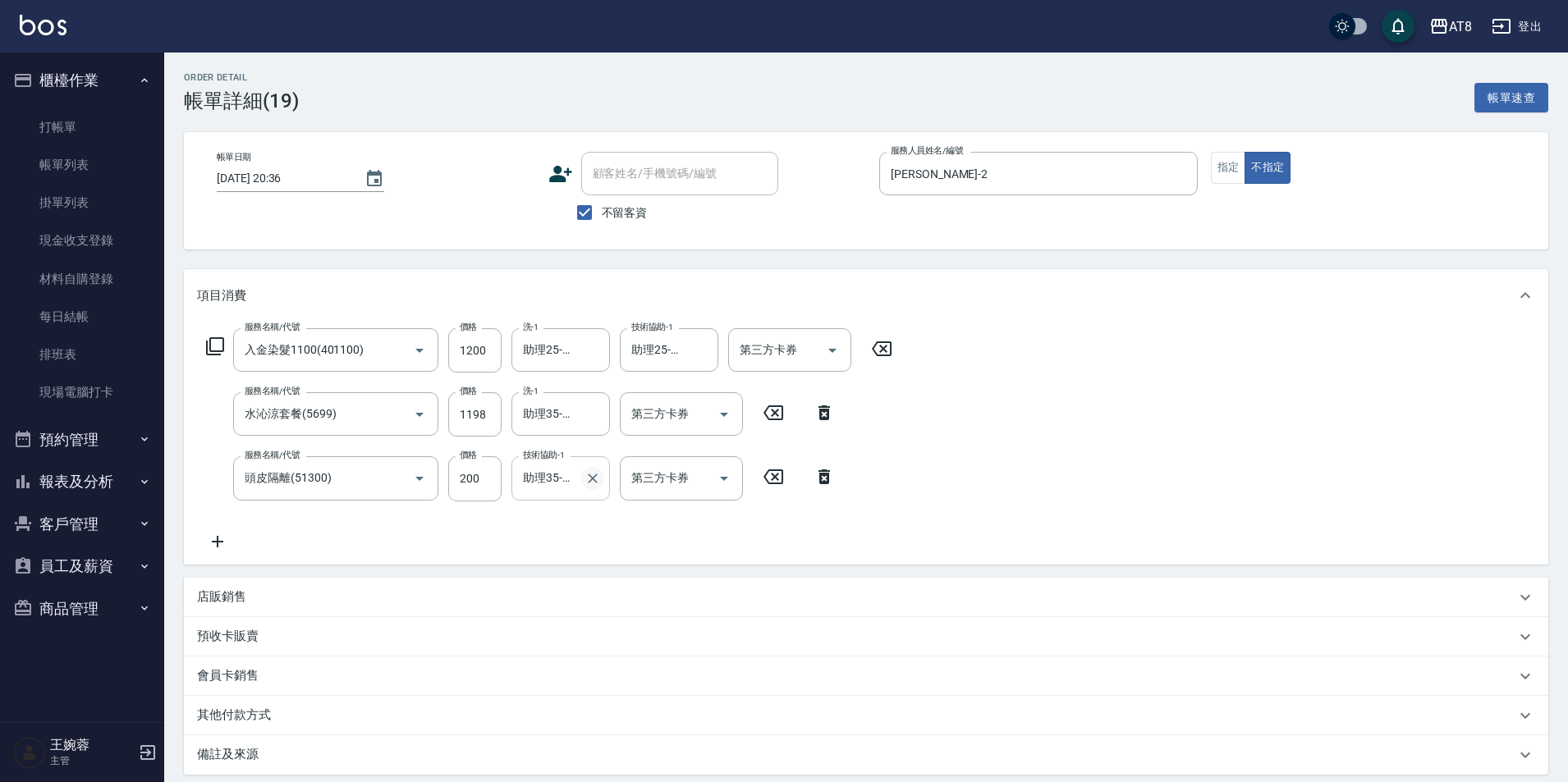
click at [593, 483] on icon "Clear" at bounding box center [592, 478] width 10 height 10
click at [954, 478] on div "服務名稱/代號 入金染髮1100(401100) 服務名稱/代號 價格 1200 價格 洗-1 助理25-25 洗-1 技術協助-1 助理25-25 技術協助…" at bounding box center [865, 442] width 1364 height 242
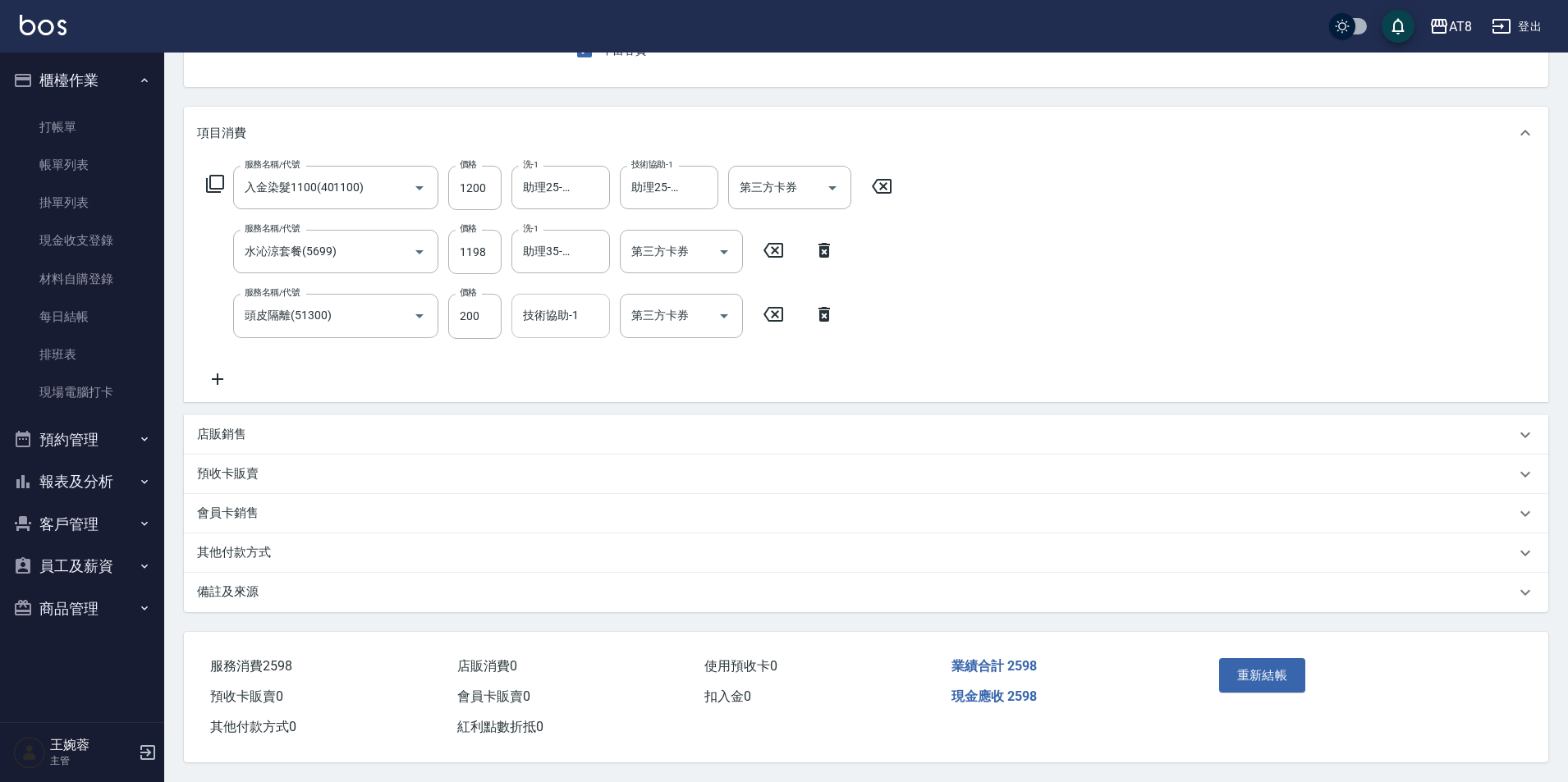
scroll to position [192, 0]
click at [1285, 658] on button "重新結帳" at bounding box center [1262, 675] width 87 height 34
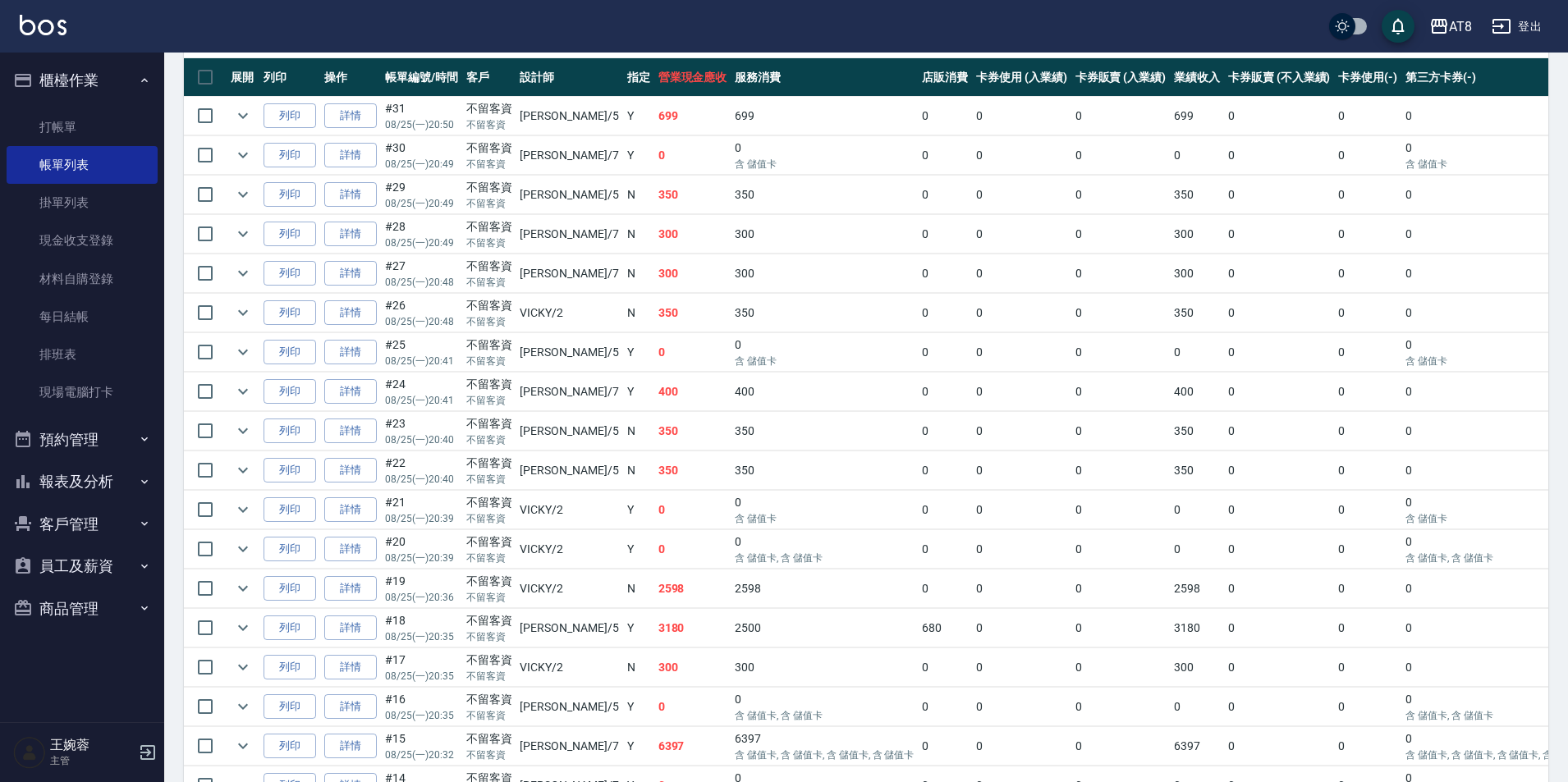
scroll to position [372, 0]
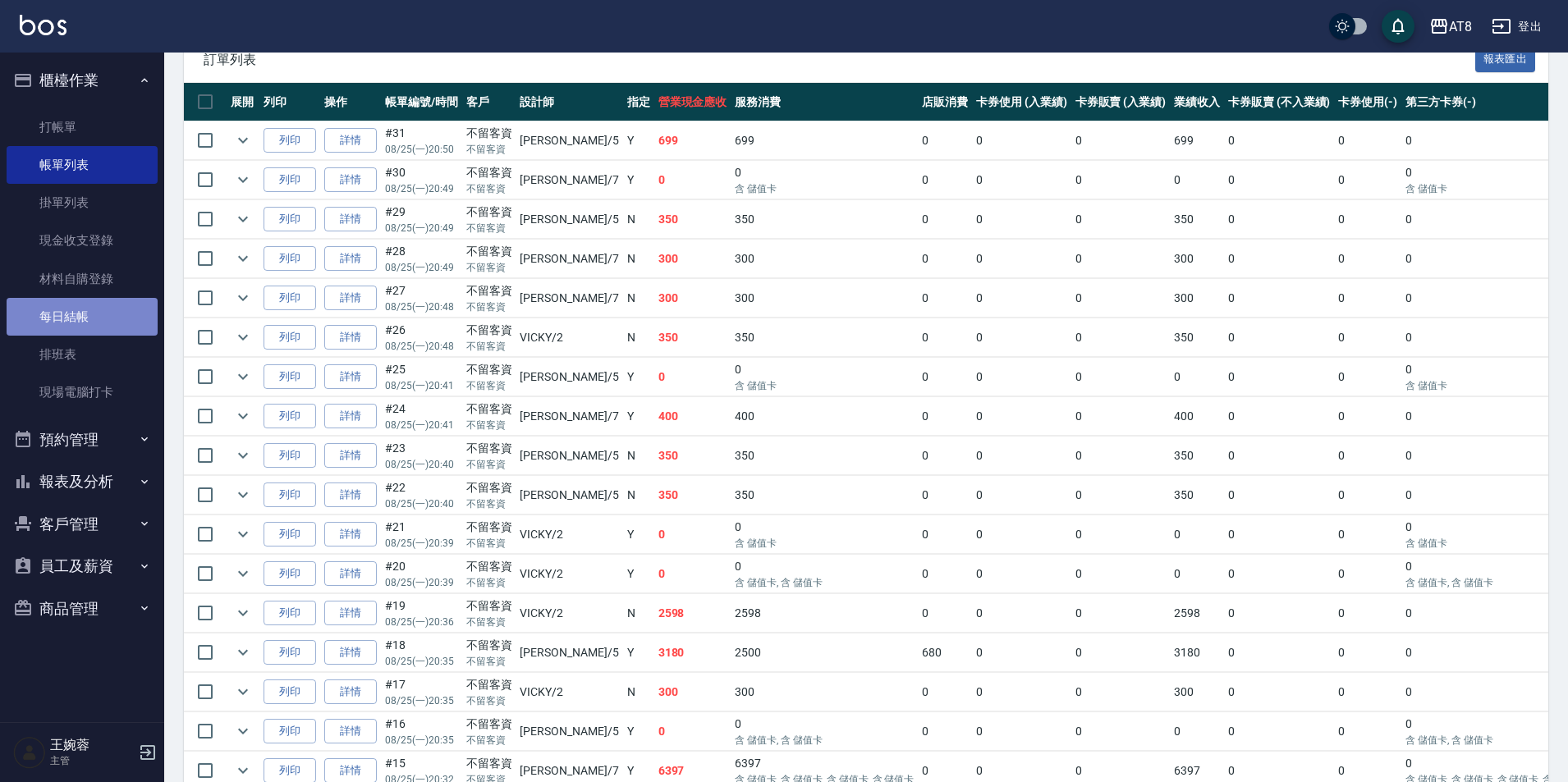
click at [72, 314] on link "每日結帳" at bounding box center [82, 316] width 151 height 38
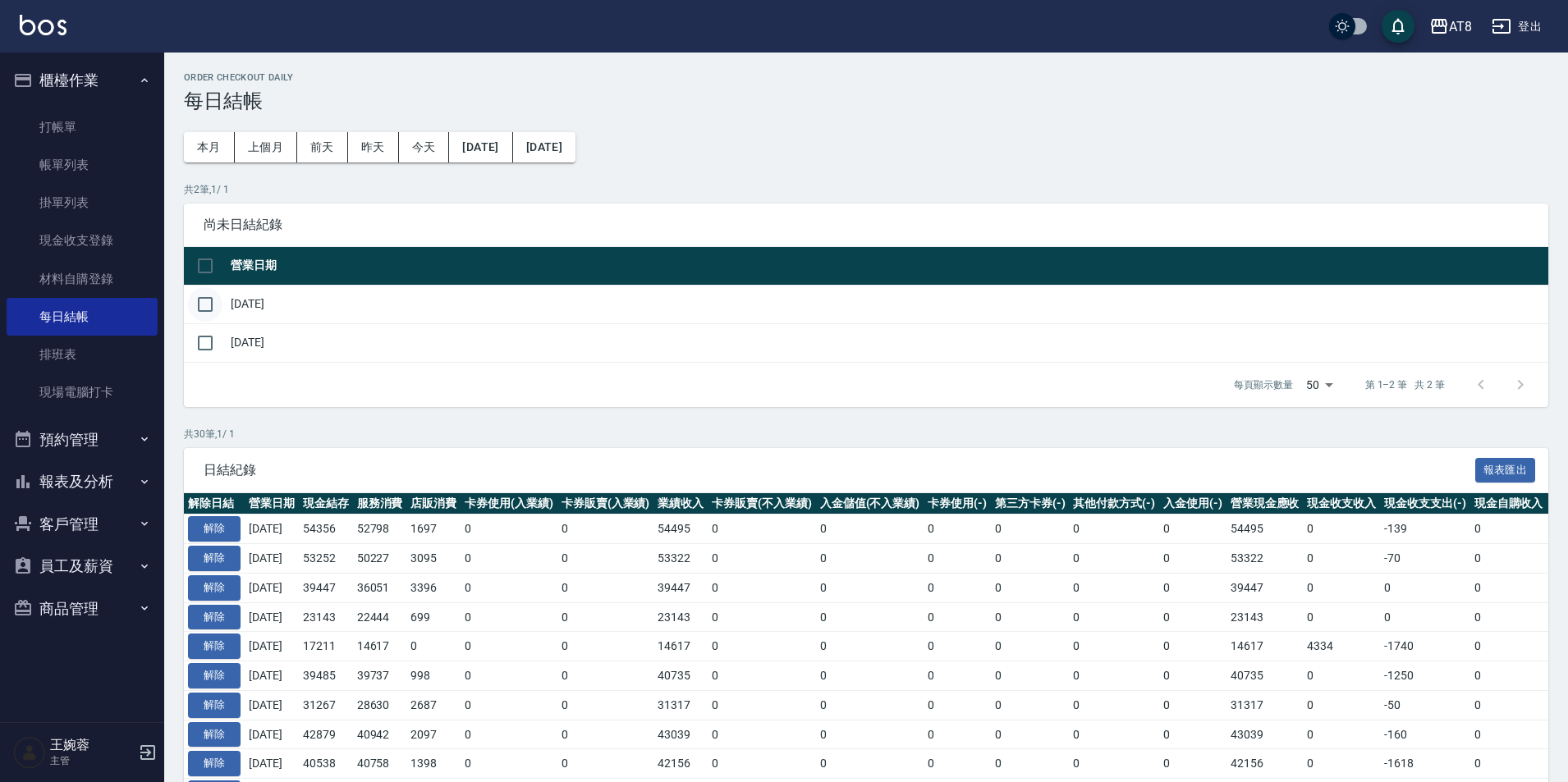
click at [199, 315] on input "checkbox" at bounding box center [205, 304] width 34 height 34
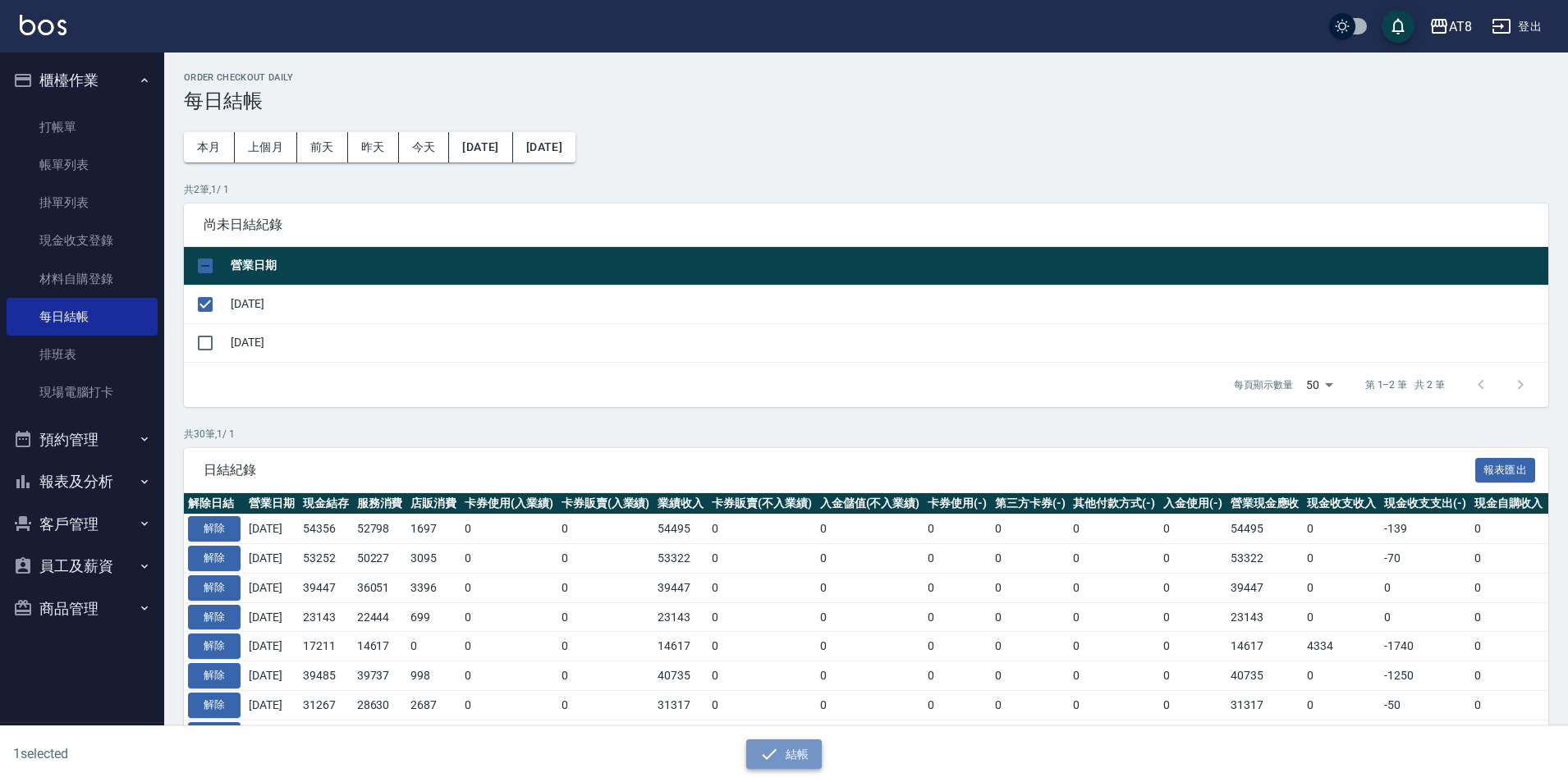
click at [788, 742] on button "結帳" at bounding box center [784, 754] width 76 height 31
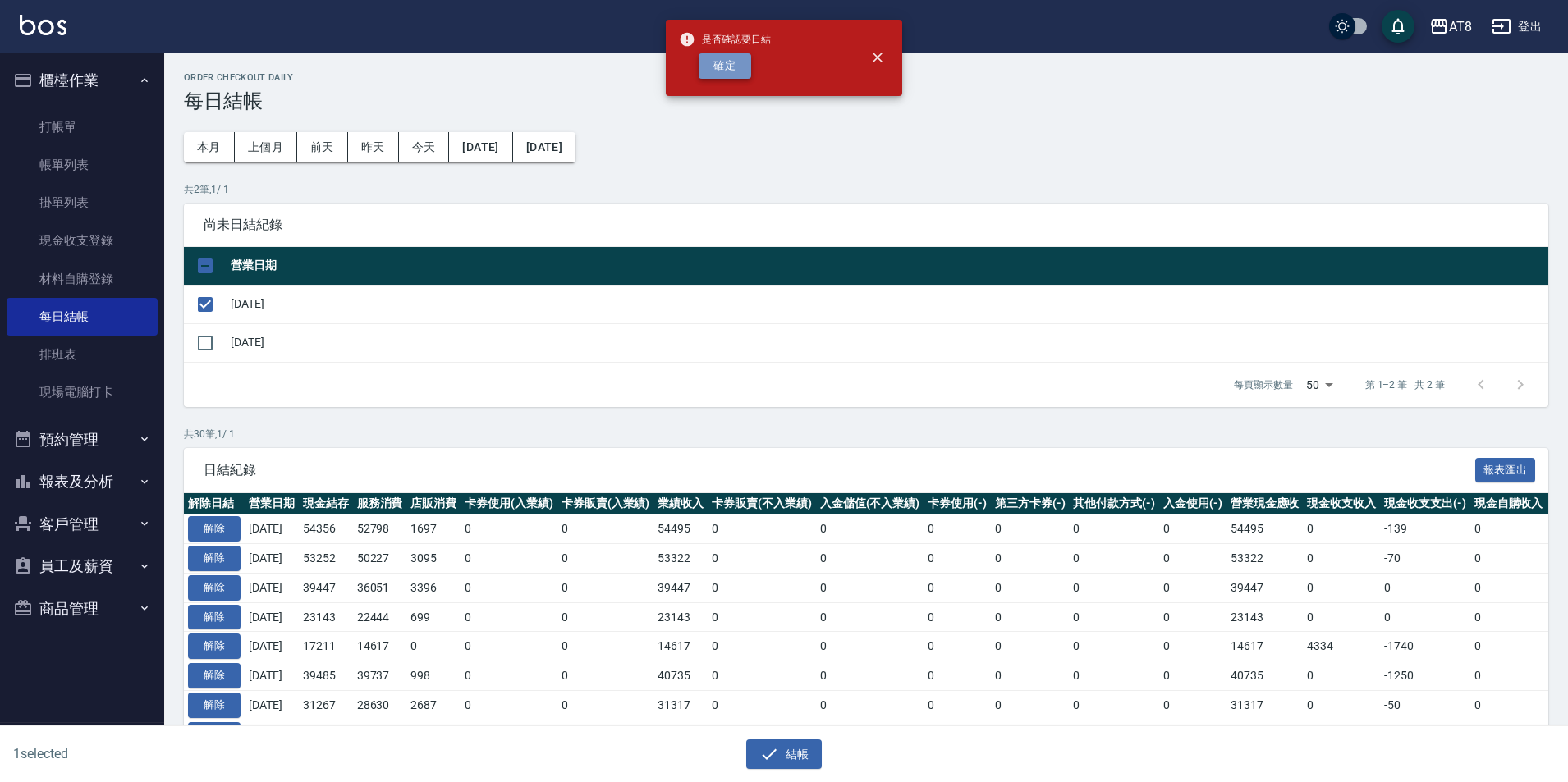
click at [732, 66] on button "確定" at bounding box center [725, 66] width 52 height 25
checkbox input "false"
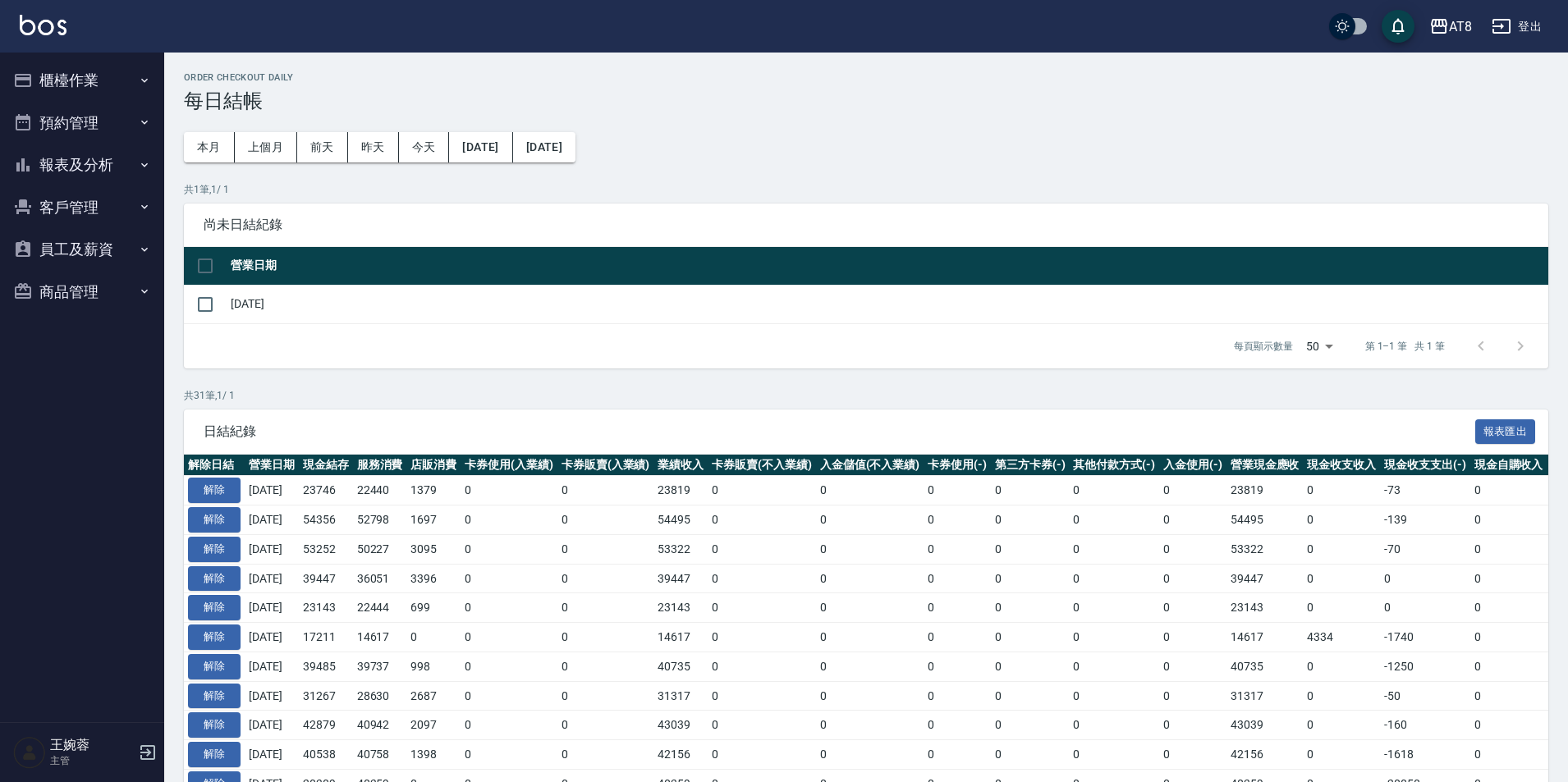
click at [87, 163] on button "報表及分析" at bounding box center [82, 164] width 151 height 43
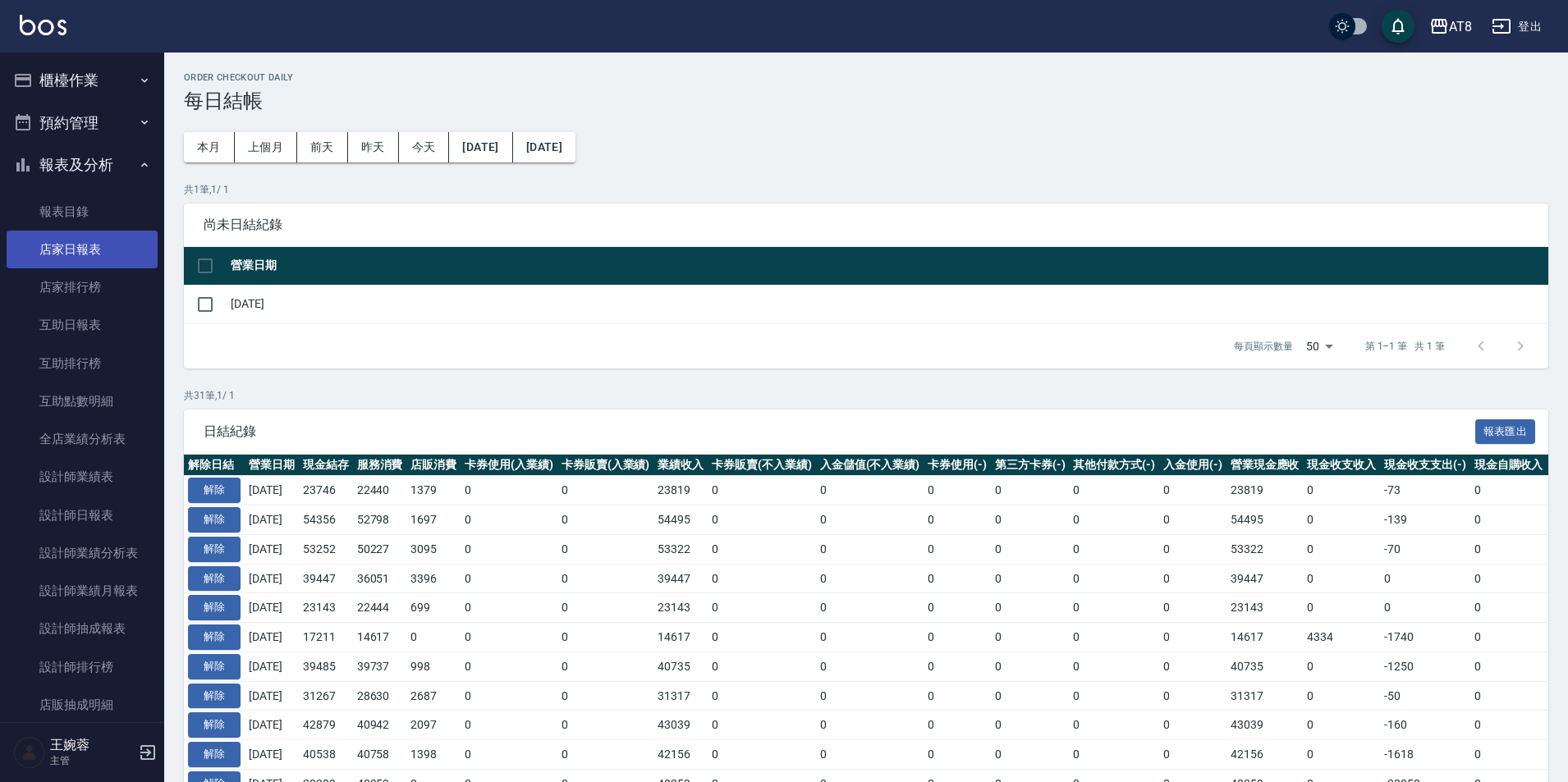
click at [87, 243] on link "店家日報表" at bounding box center [82, 249] width 151 height 38
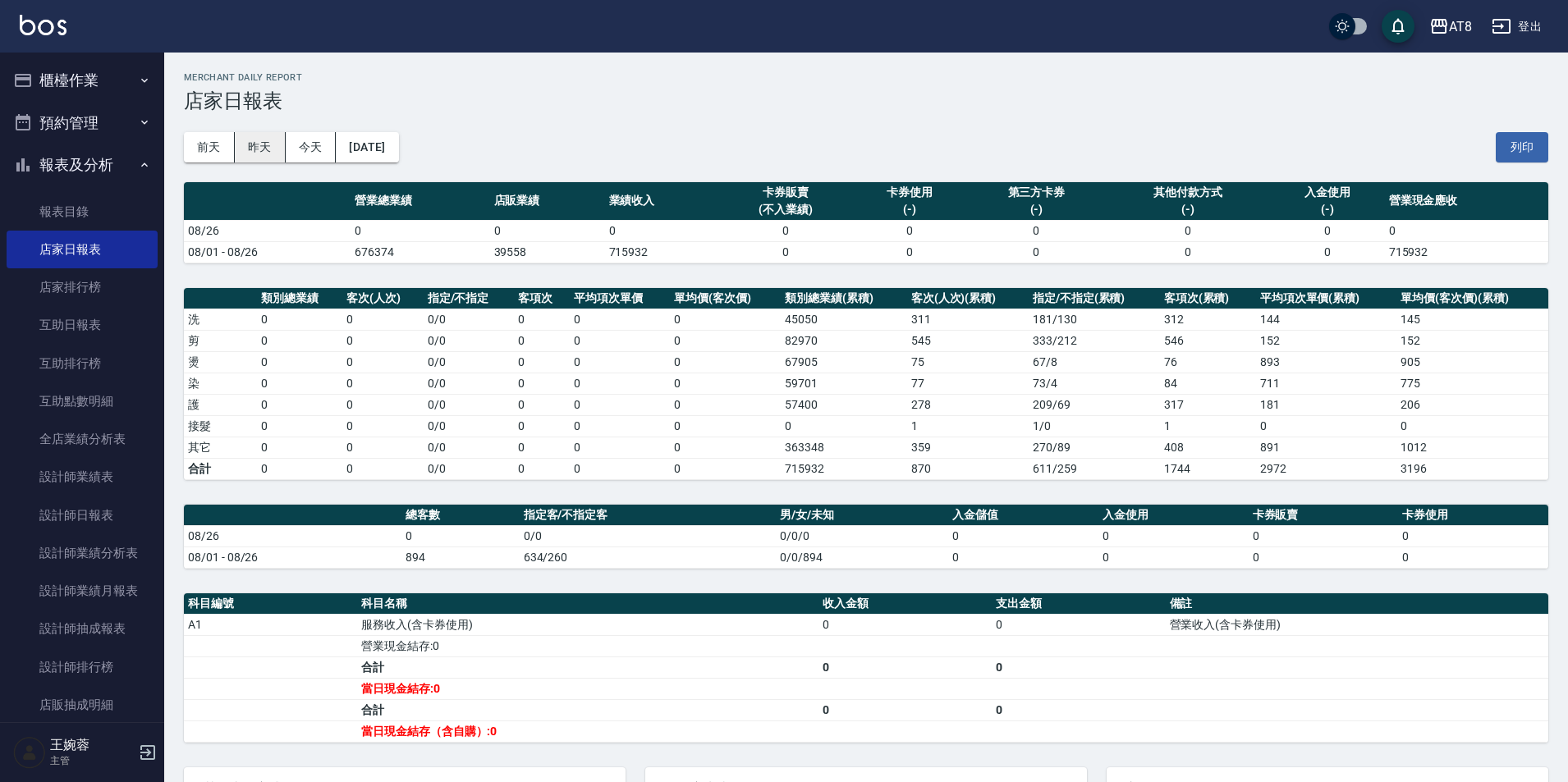
click at [260, 149] on button "昨天" at bounding box center [260, 147] width 51 height 31
